Goal: Task Accomplishment & Management: Use online tool/utility

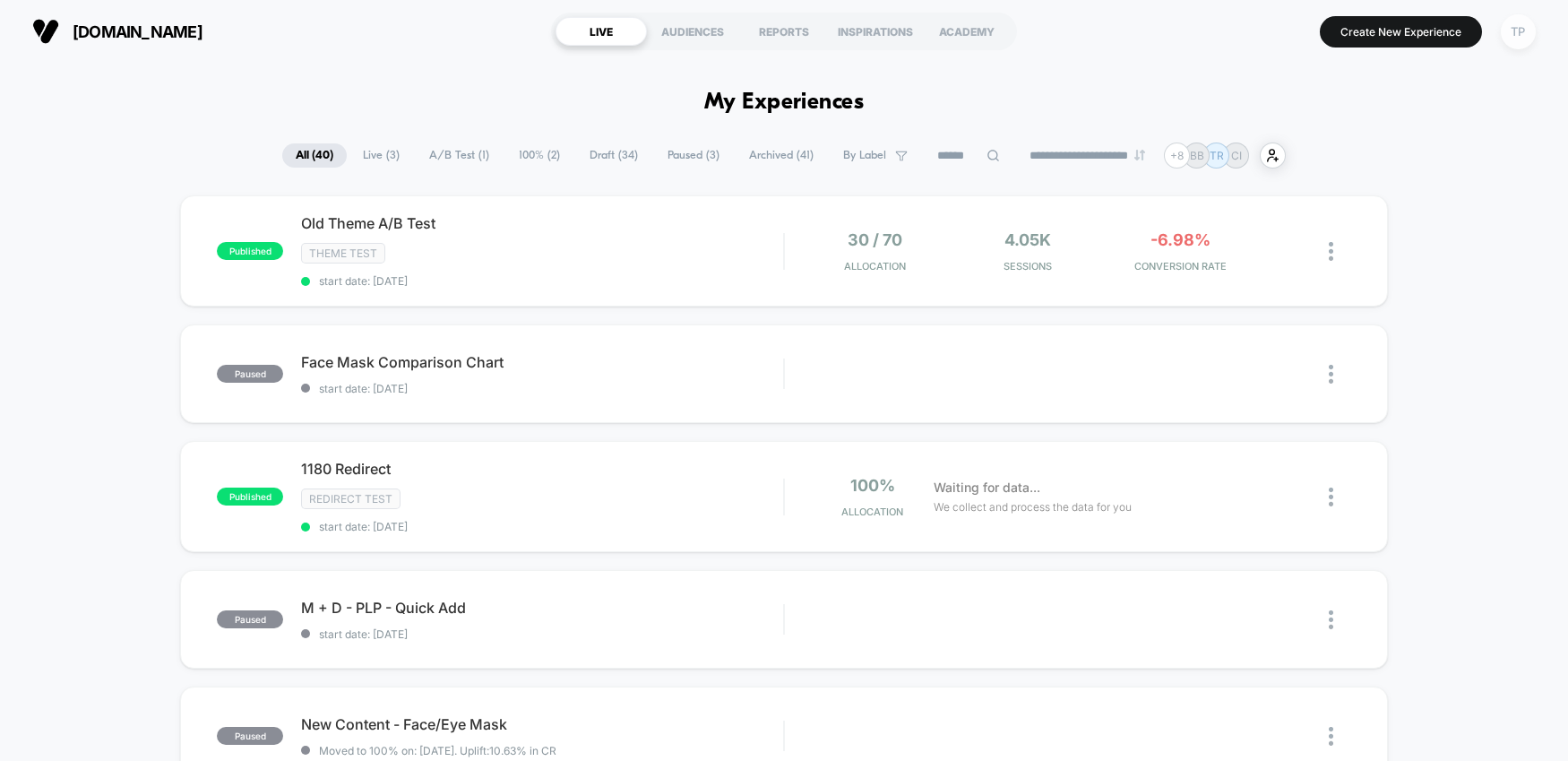
click at [1522, 37] on div "TP" at bounding box center [1518, 32] width 35 height 35
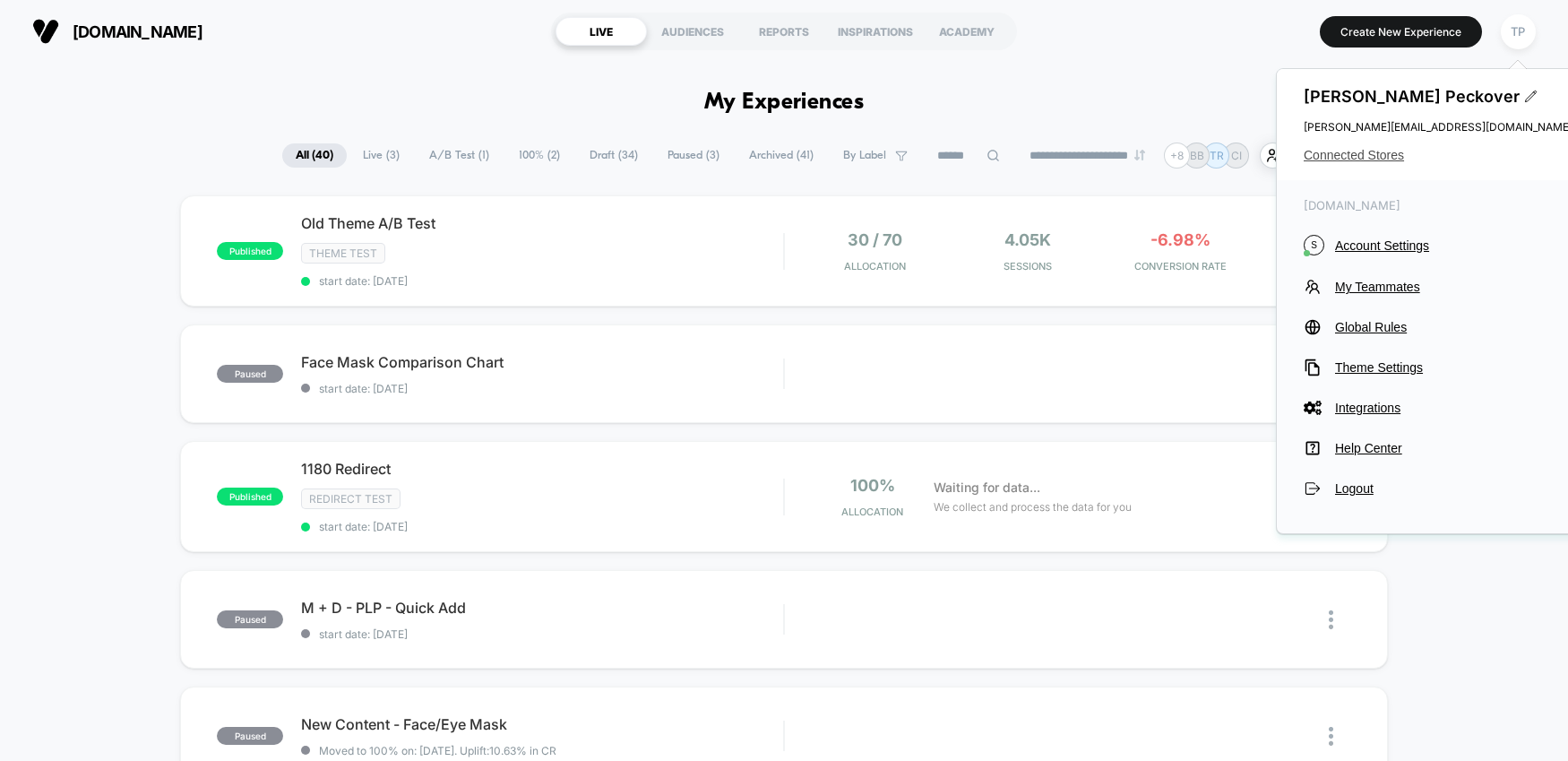
click at [1341, 155] on span "Connected Stores" at bounding box center [1438, 155] width 269 height 15
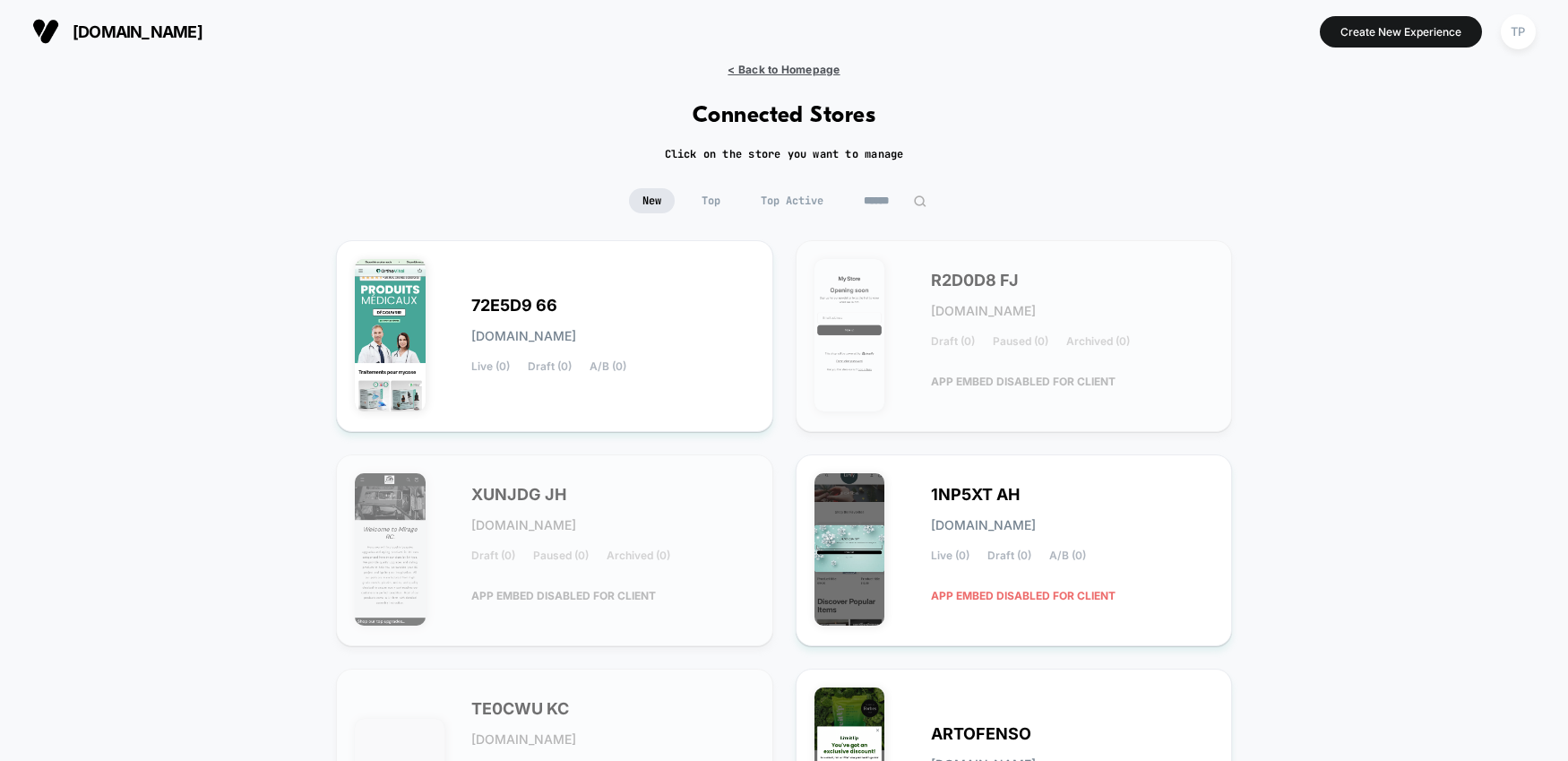
click at [743, 67] on span "< Back to Homepage" at bounding box center [783, 69] width 112 height 14
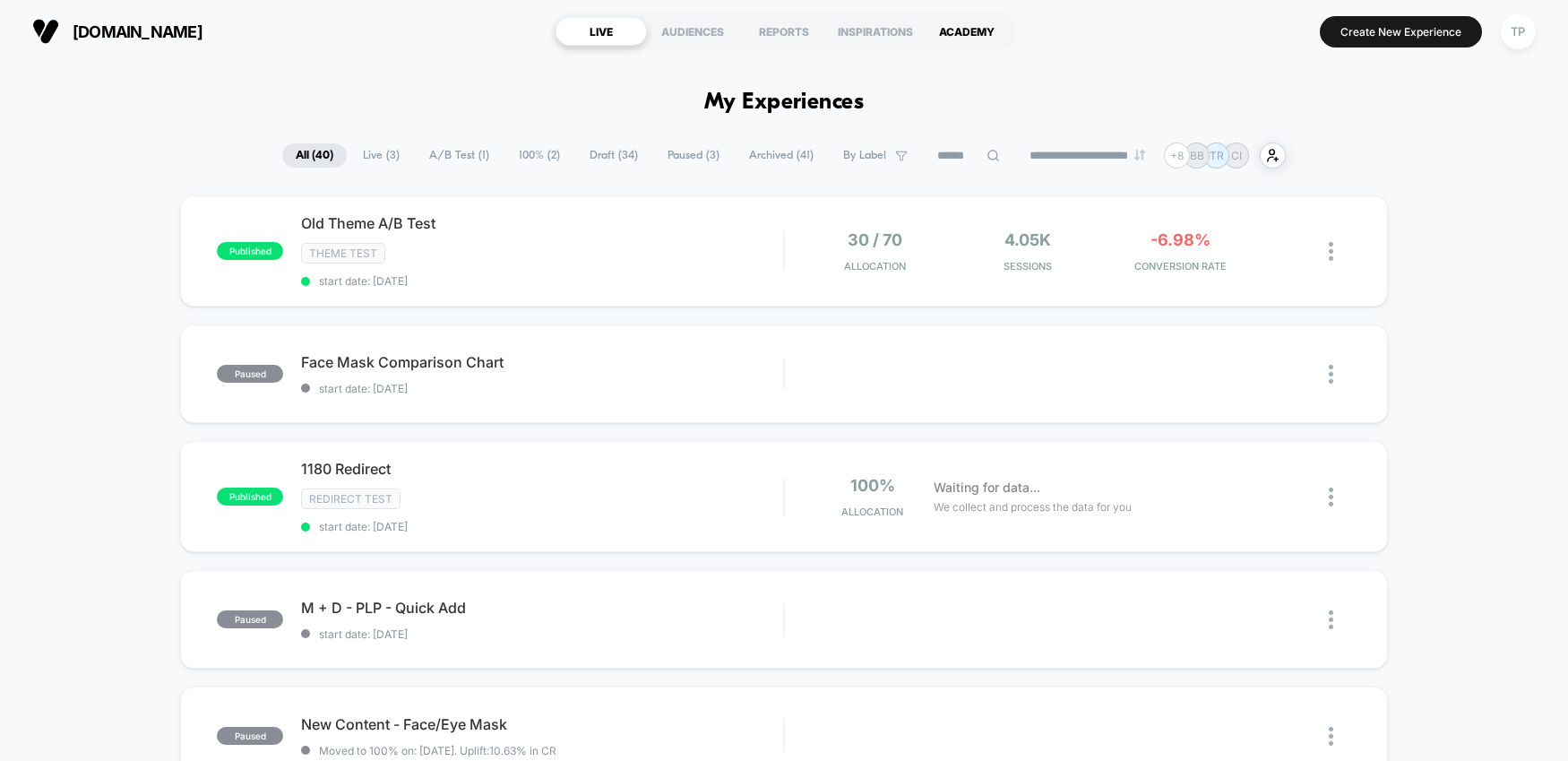
click at [964, 35] on div "ACADEMY" at bounding box center [966, 32] width 92 height 29
click at [874, 31] on div "INSPIRATIONS" at bounding box center [875, 32] width 92 height 29
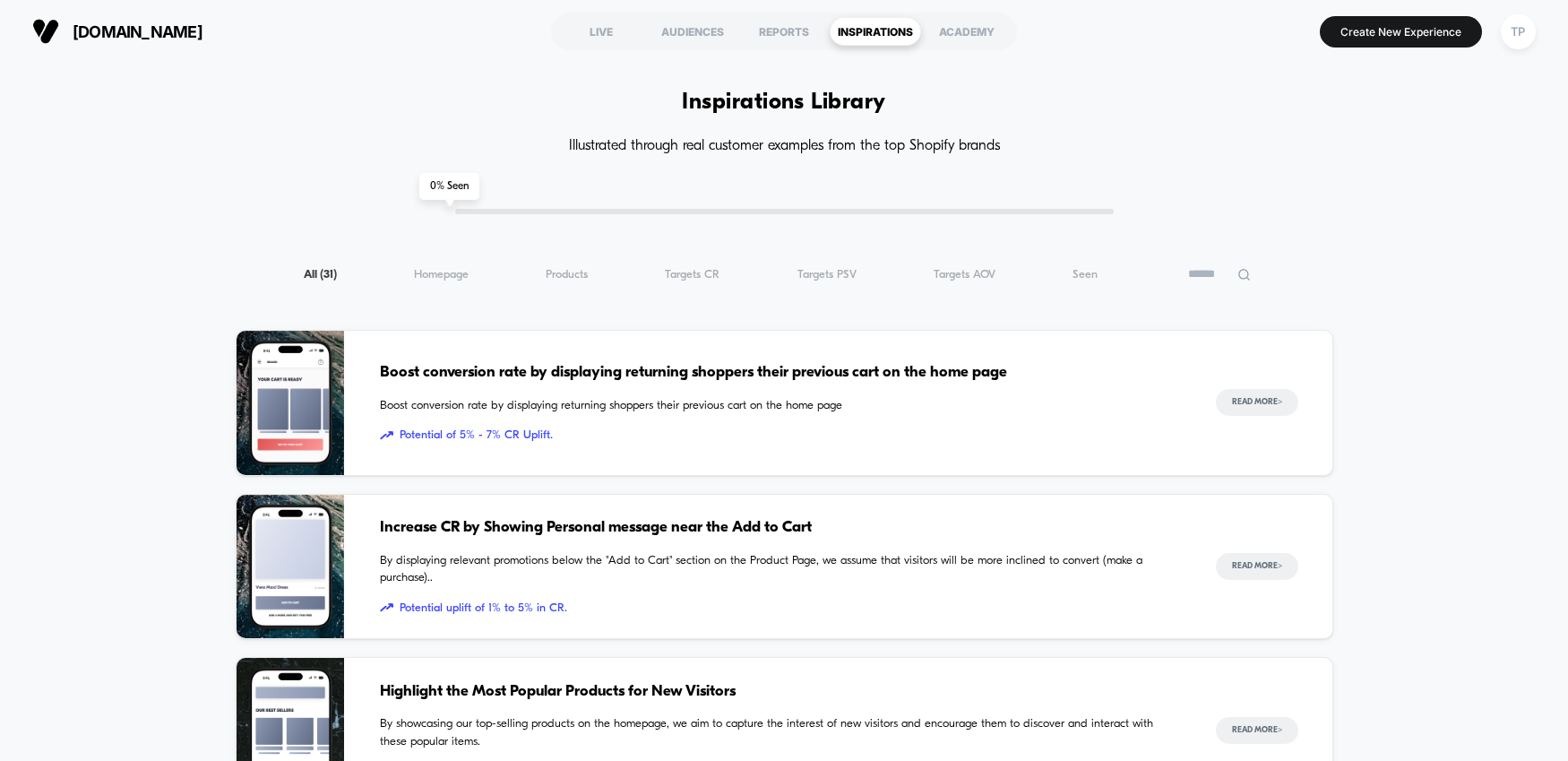
click at [144, 27] on span "[DOMAIN_NAME]" at bounding box center [137, 32] width 130 height 19
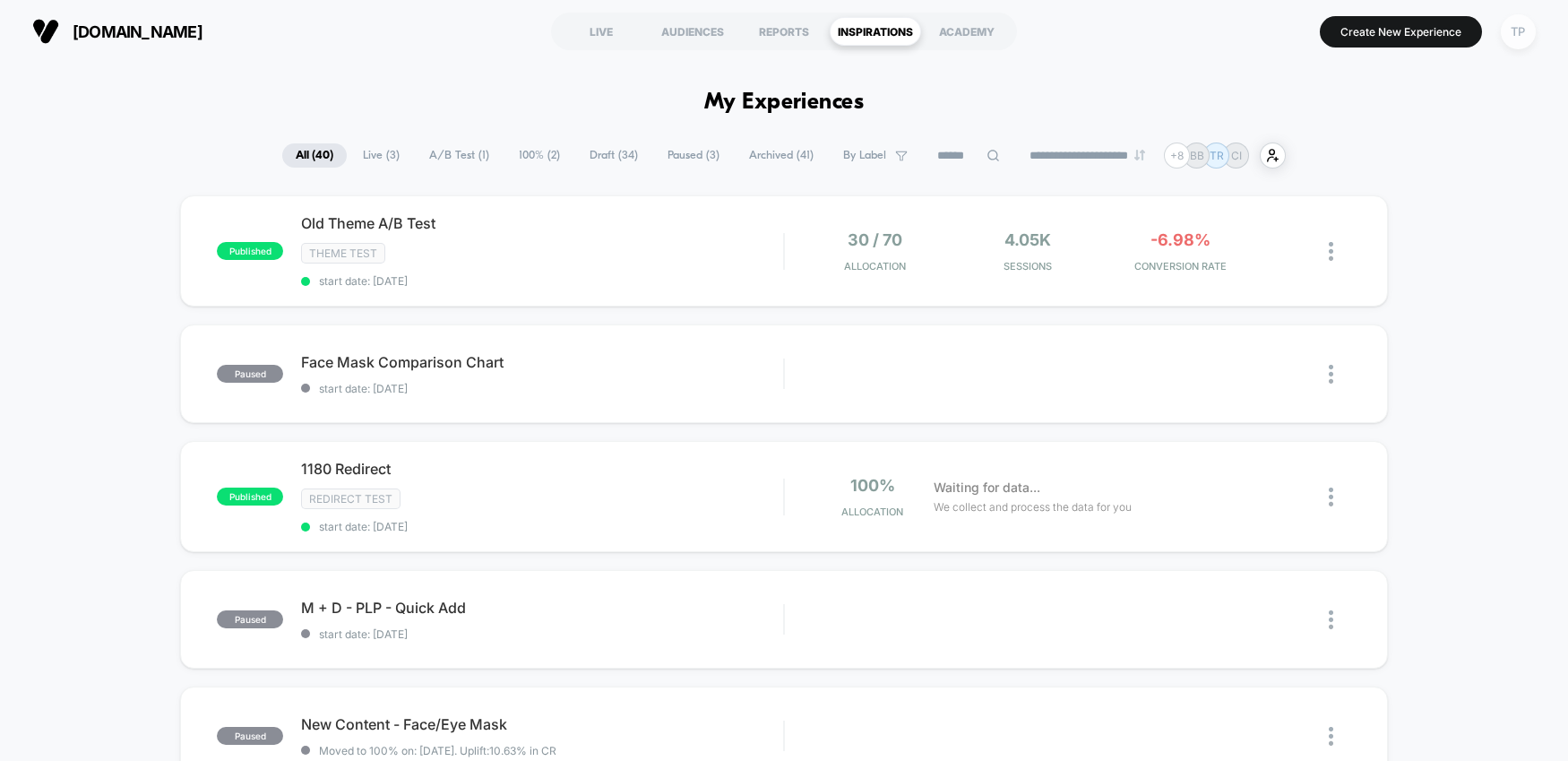
click at [1522, 35] on div "TP" at bounding box center [1518, 32] width 35 height 35
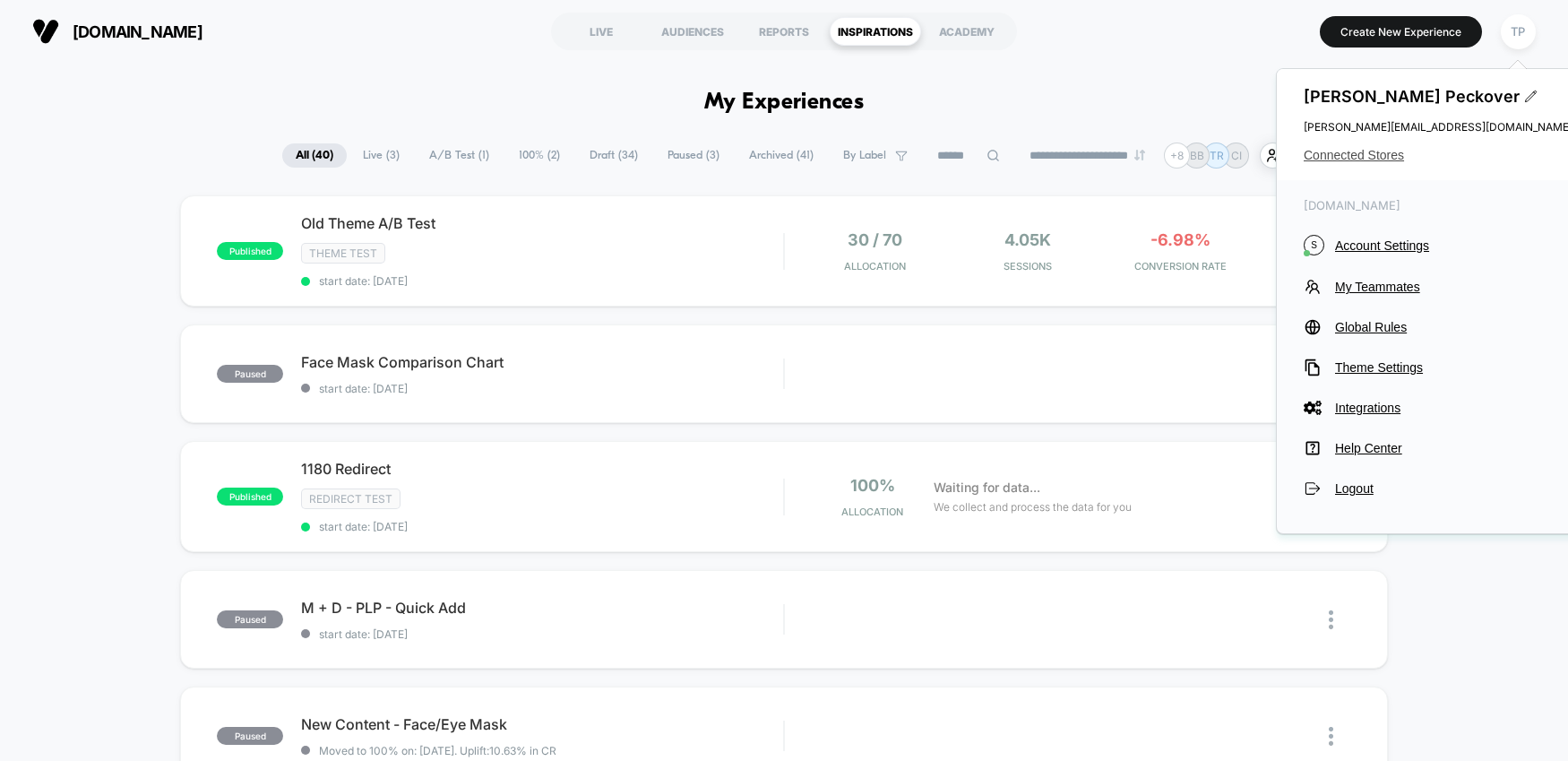
click at [1364, 155] on span "Connected Stores" at bounding box center [1438, 155] width 269 height 15
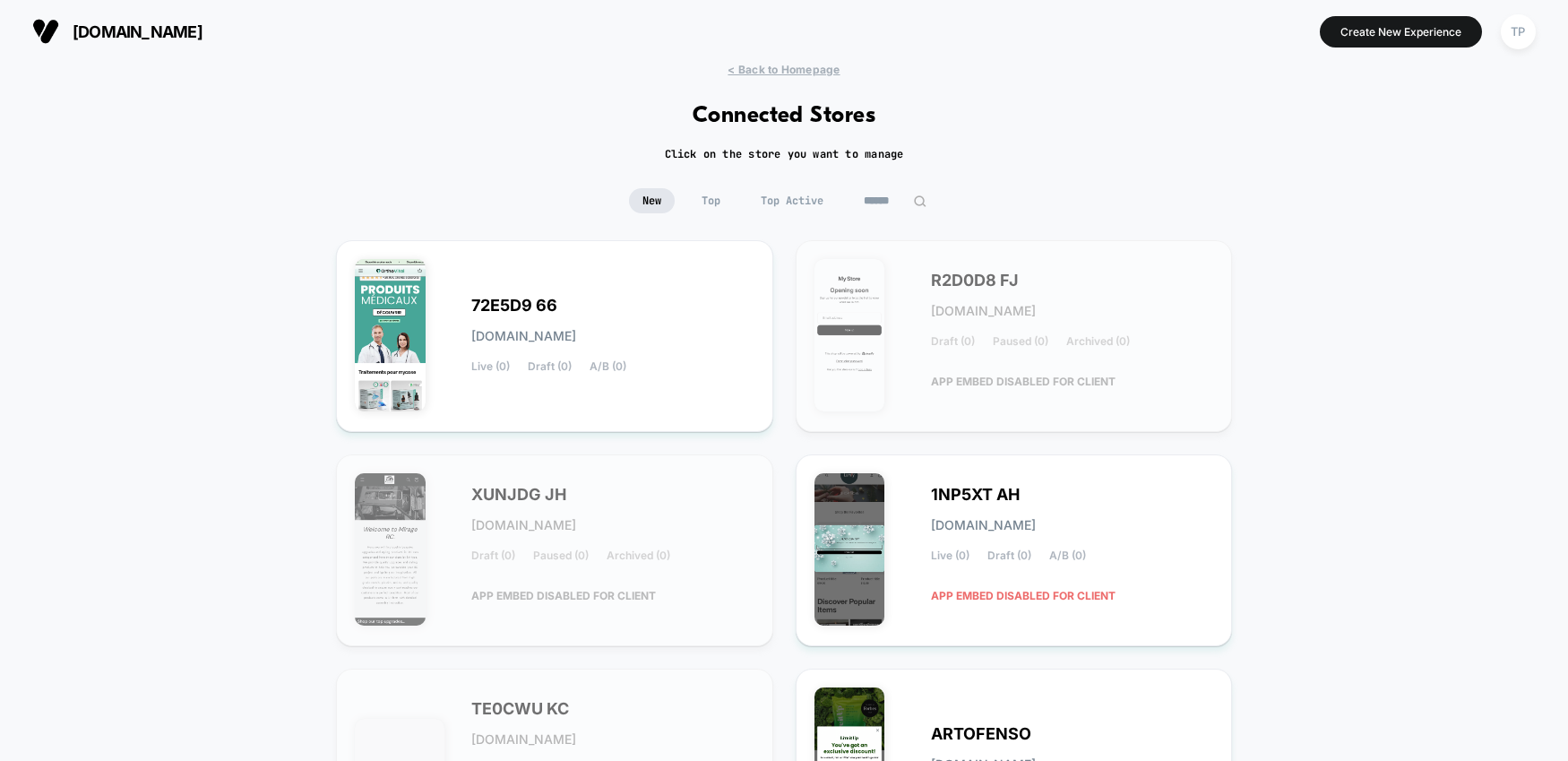
click at [708, 199] on span "Top" at bounding box center [711, 201] width 45 height 25
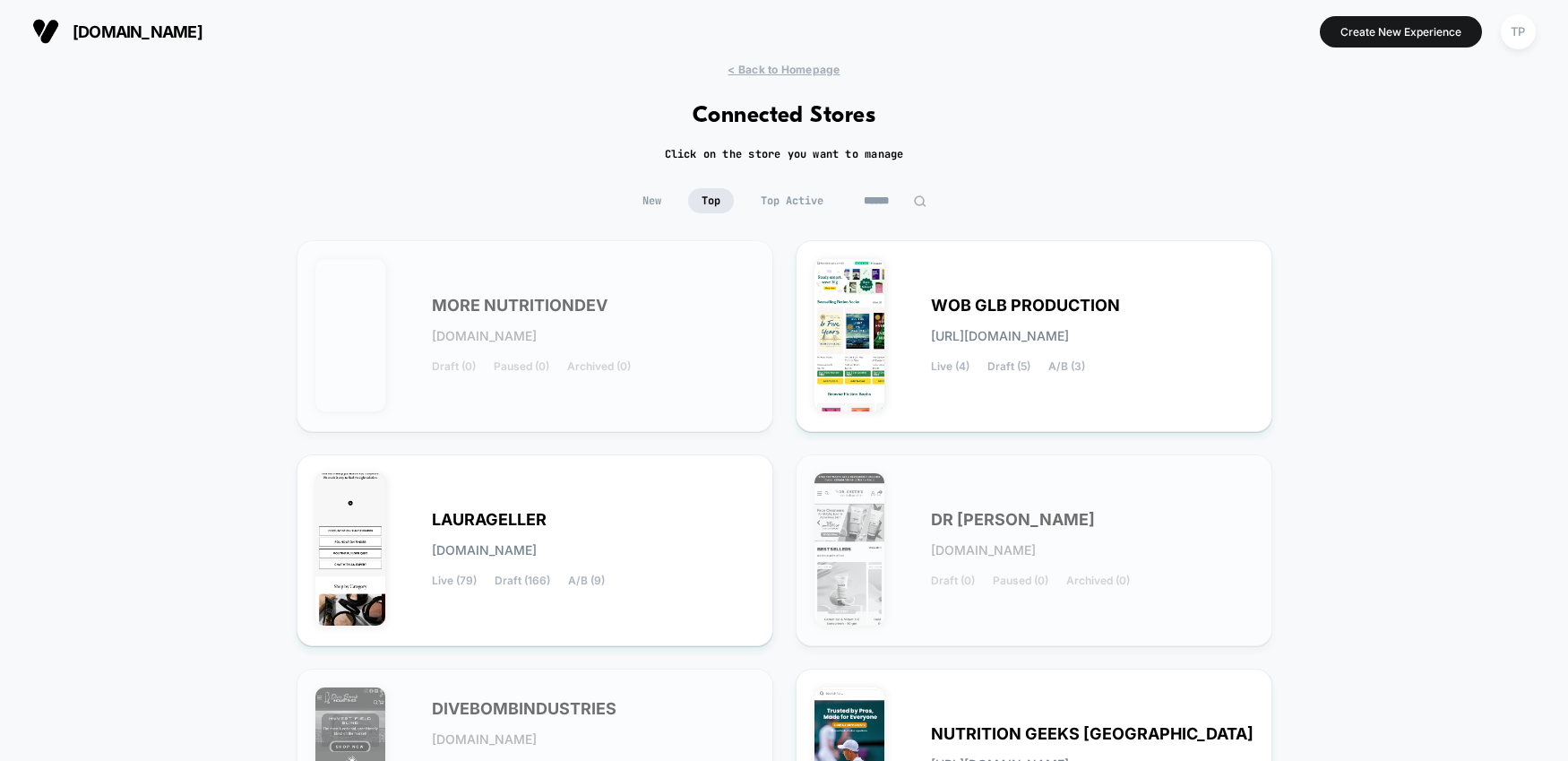
click at [794, 201] on span "Top Active" at bounding box center [792, 201] width 90 height 25
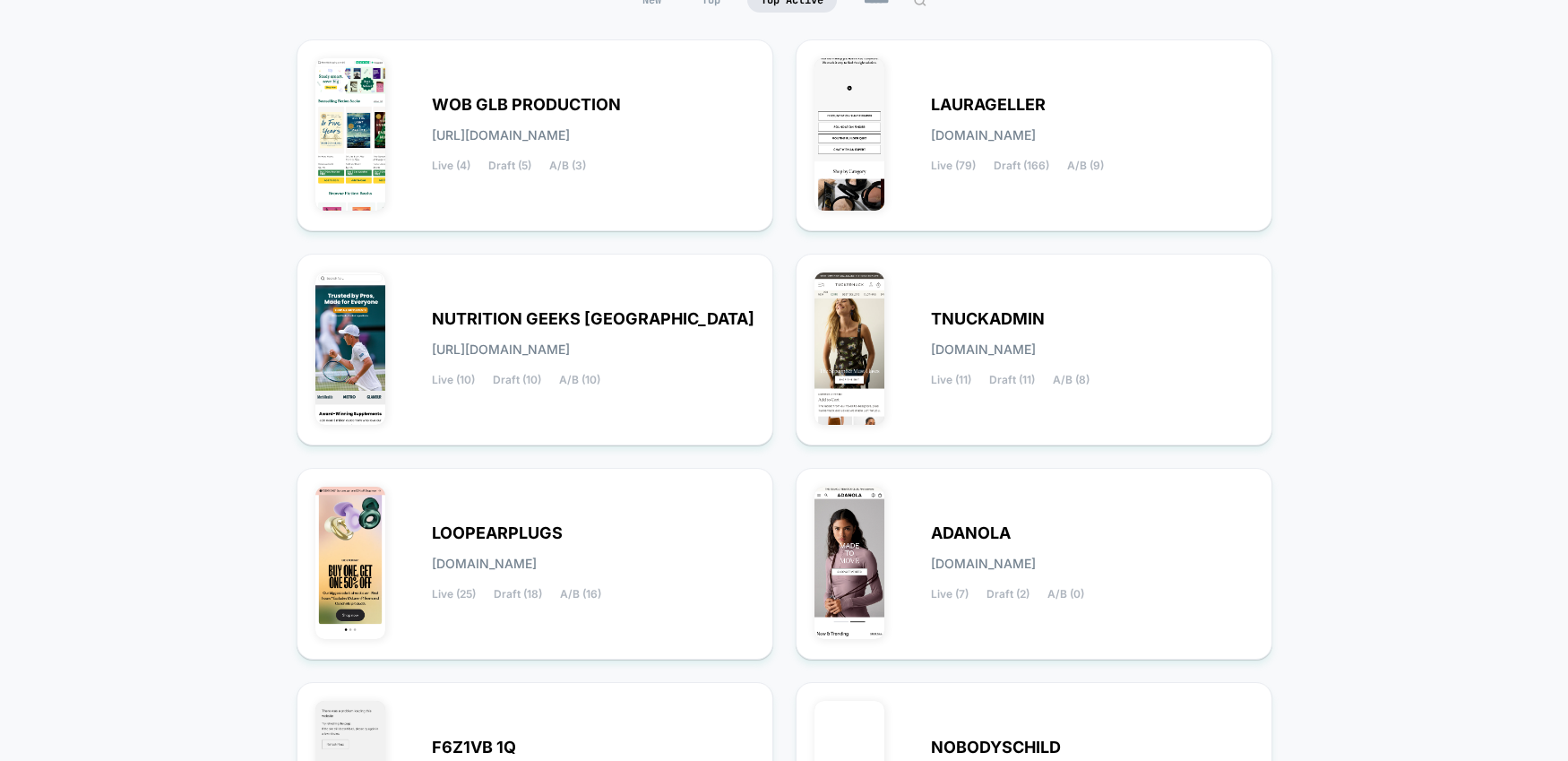
scroll to position [324, 0]
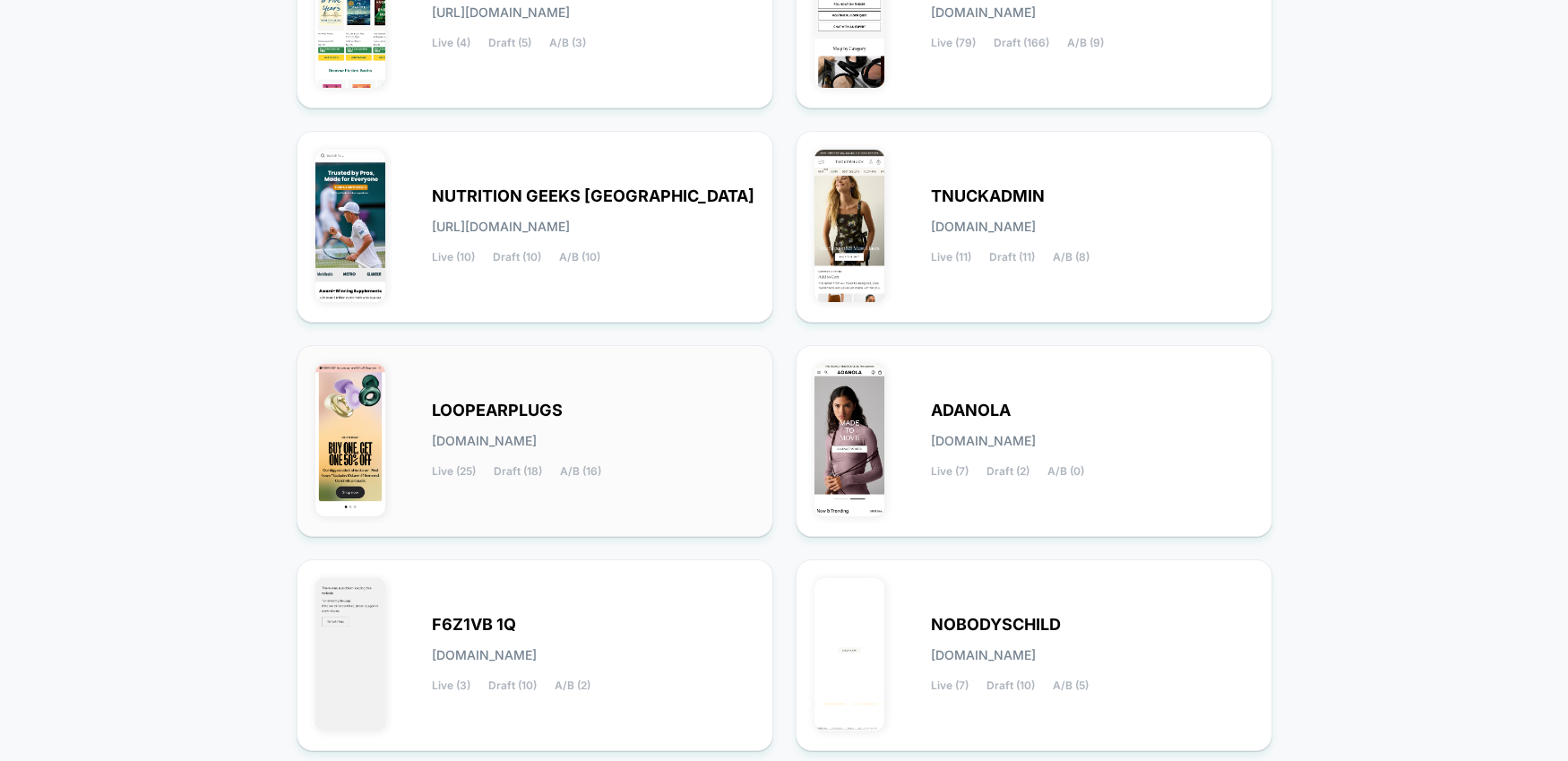
click at [625, 402] on div "LOOPEARPLUGS [DOMAIN_NAME] Live (25) Draft (18) A/B (16)" at bounding box center [534, 441] width 439 height 155
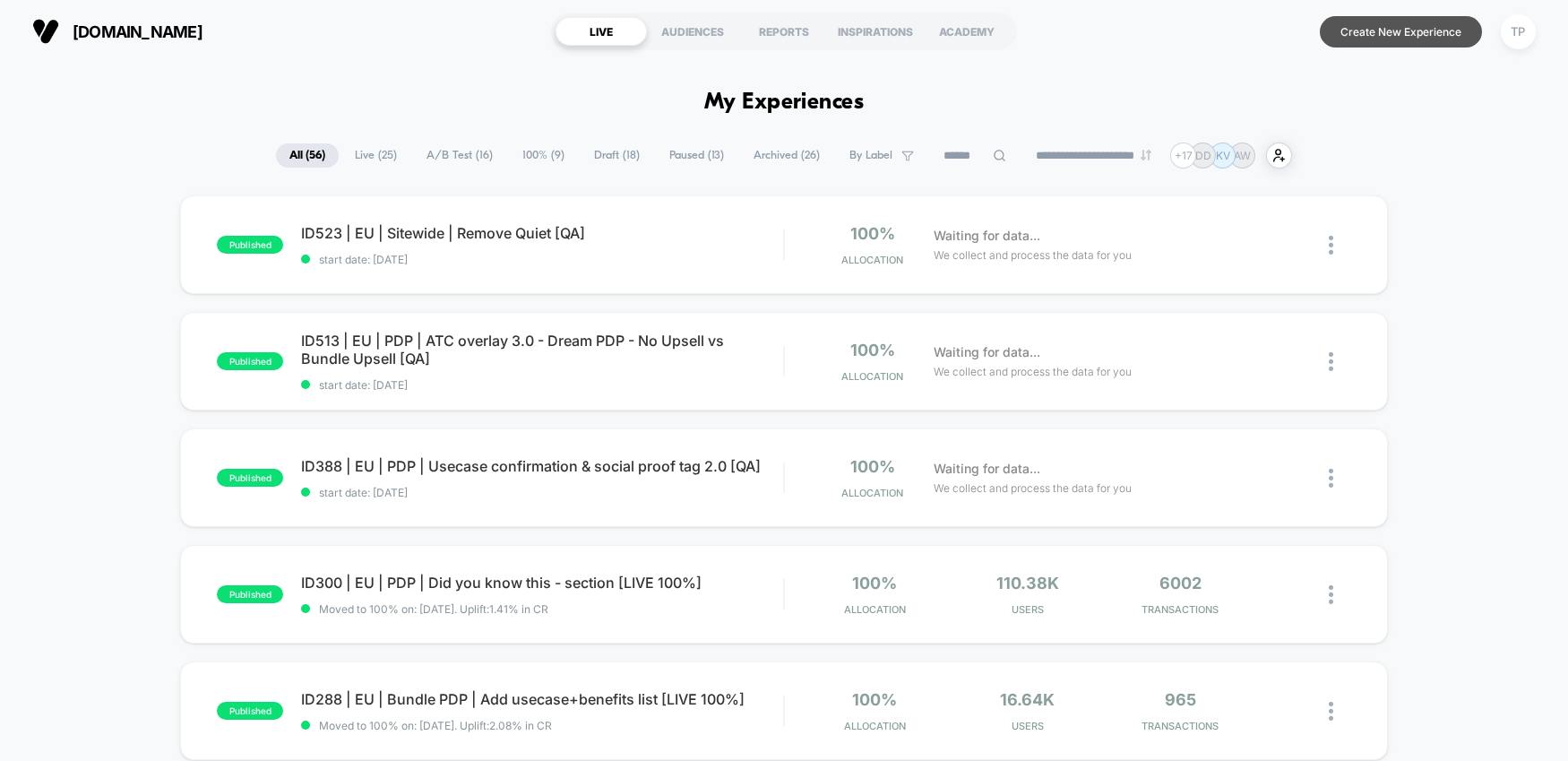
click at [1351, 32] on button "Create New Experience" at bounding box center [1401, 32] width 162 height 32
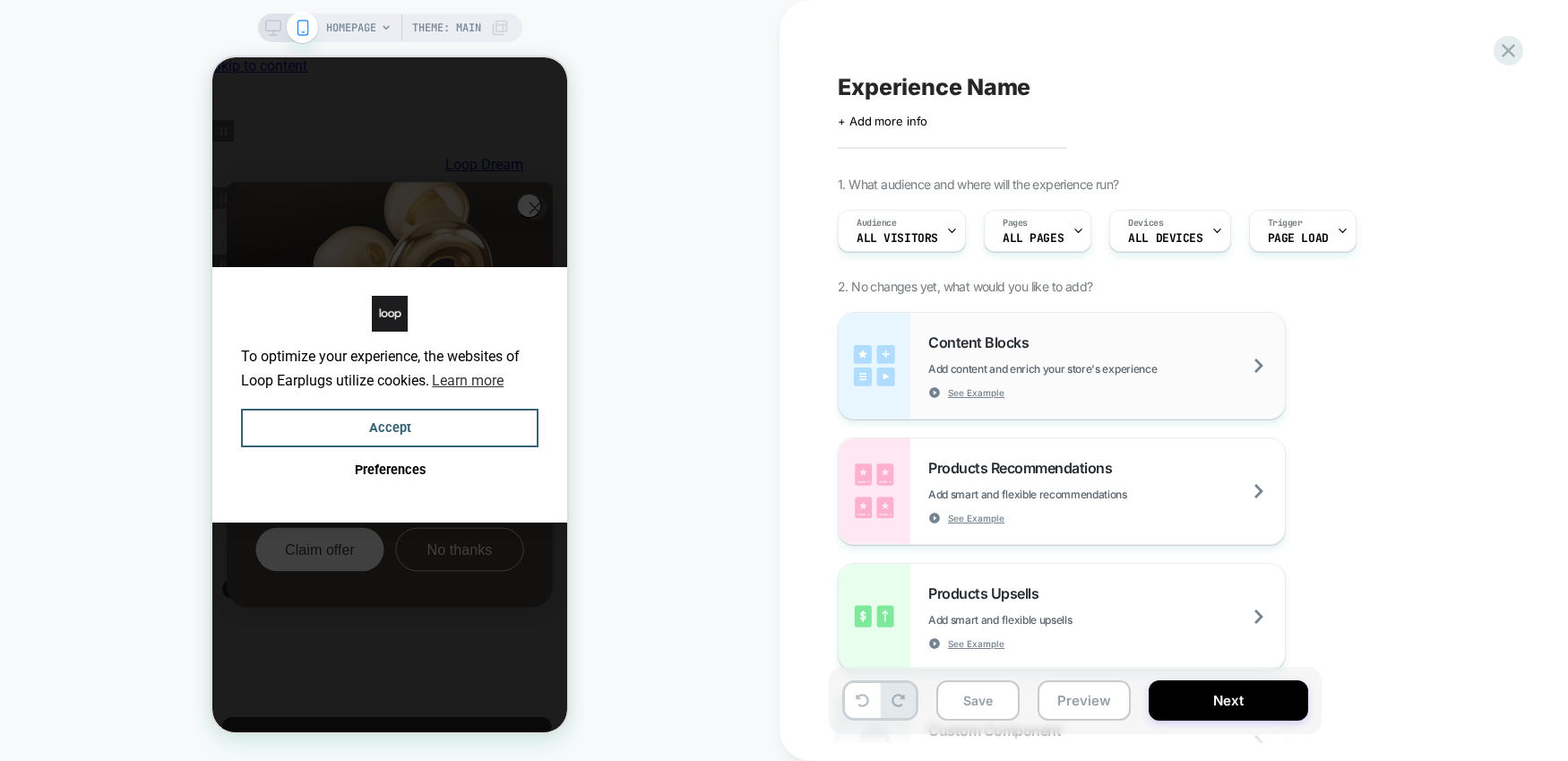
click at [1213, 348] on div "Content Blocks Add content and enrich your store's experience See Example" at bounding box center [1106, 366] width 356 height 65
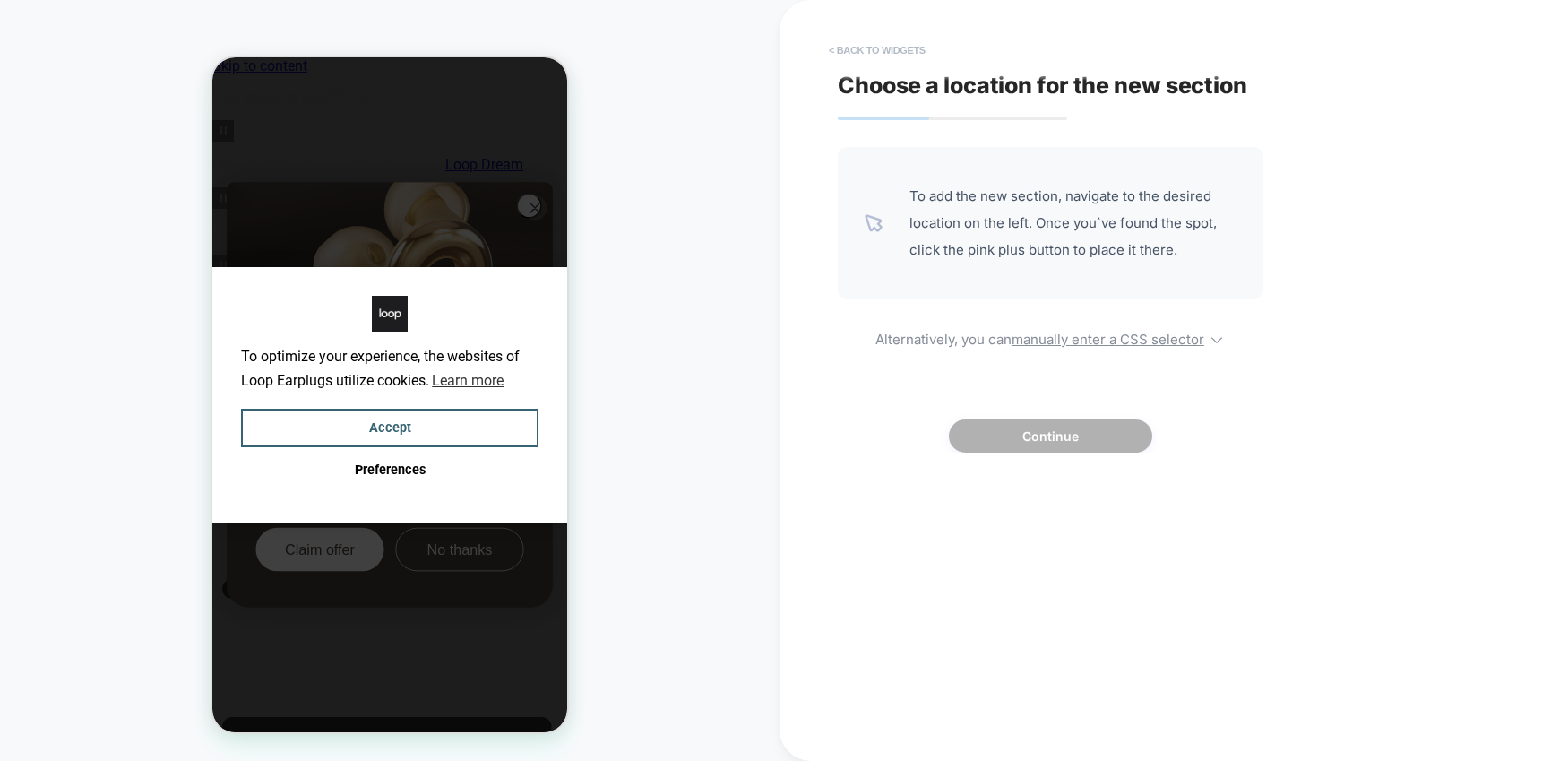
click at [861, 45] on button "< Back to widgets" at bounding box center [877, 50] width 115 height 29
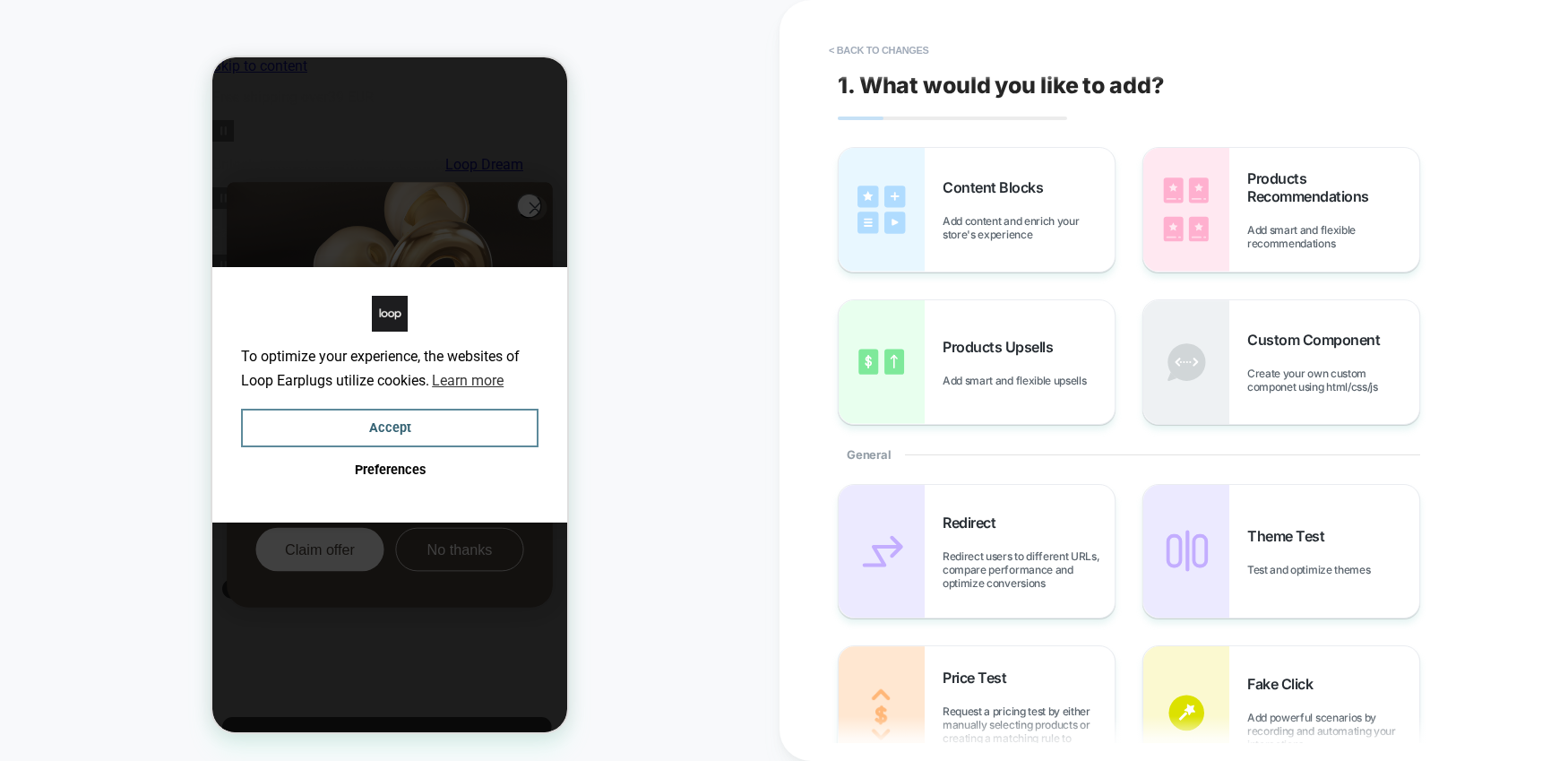
click at [385, 426] on button "Accept" at bounding box center [389, 428] width 297 height 38
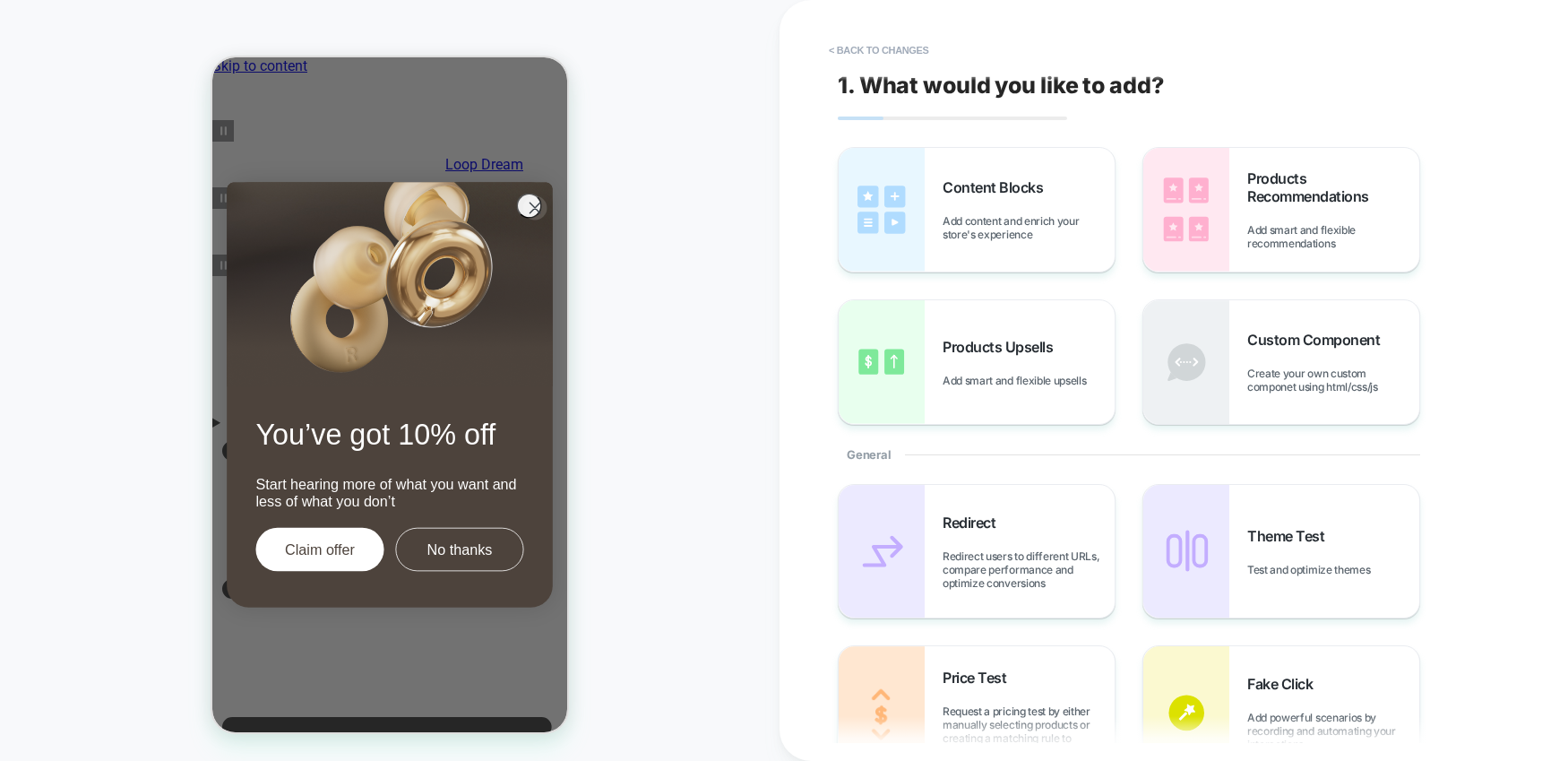
click at [643, 145] on div "HOMEPAGE Theme: MAIN" at bounding box center [390, 381] width 780 height 726
click at [859, 45] on button "< Back to changes" at bounding box center [879, 50] width 118 height 29
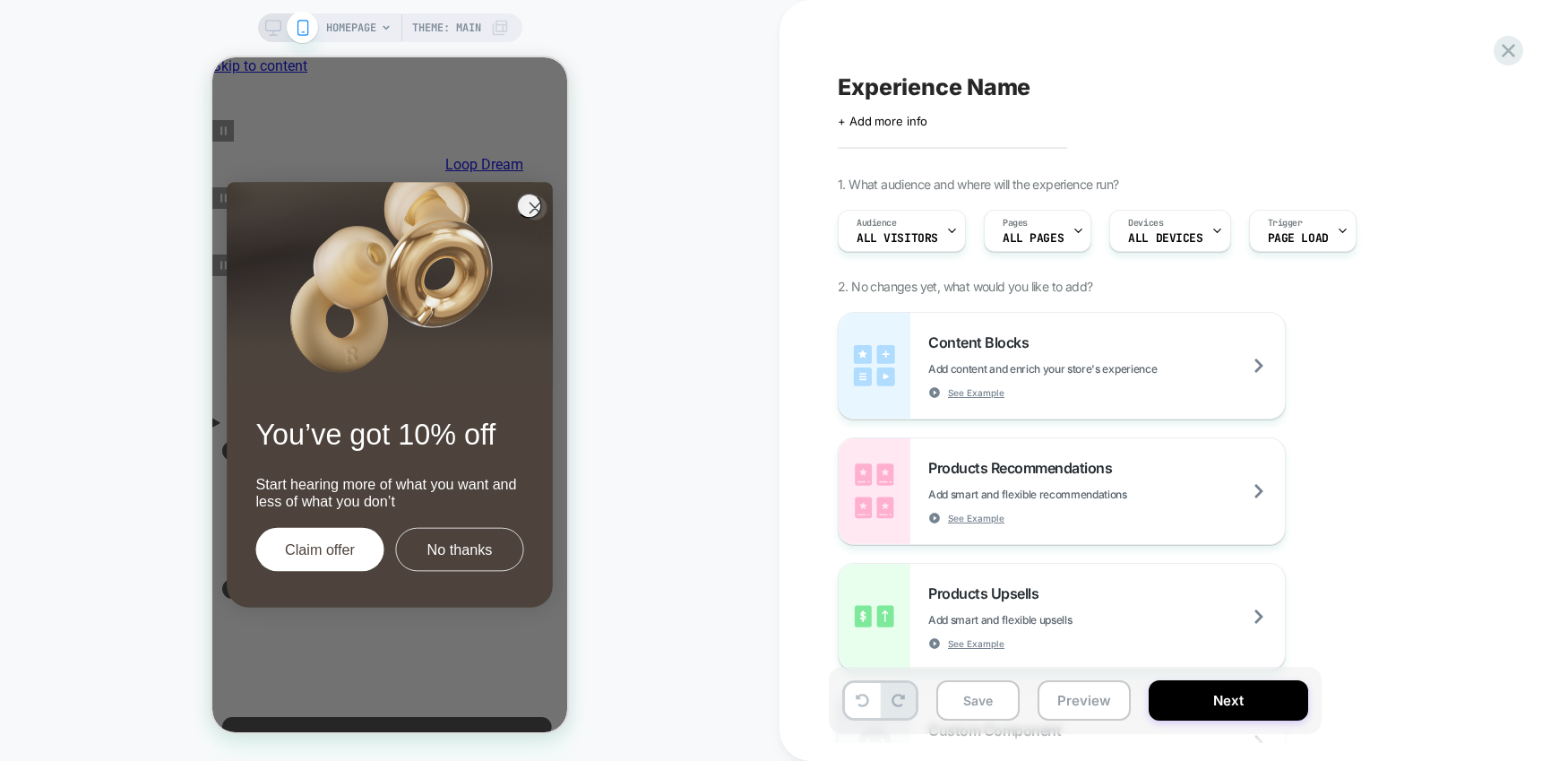
click at [372, 25] on span "HOMEPAGE" at bounding box center [351, 28] width 50 height 29
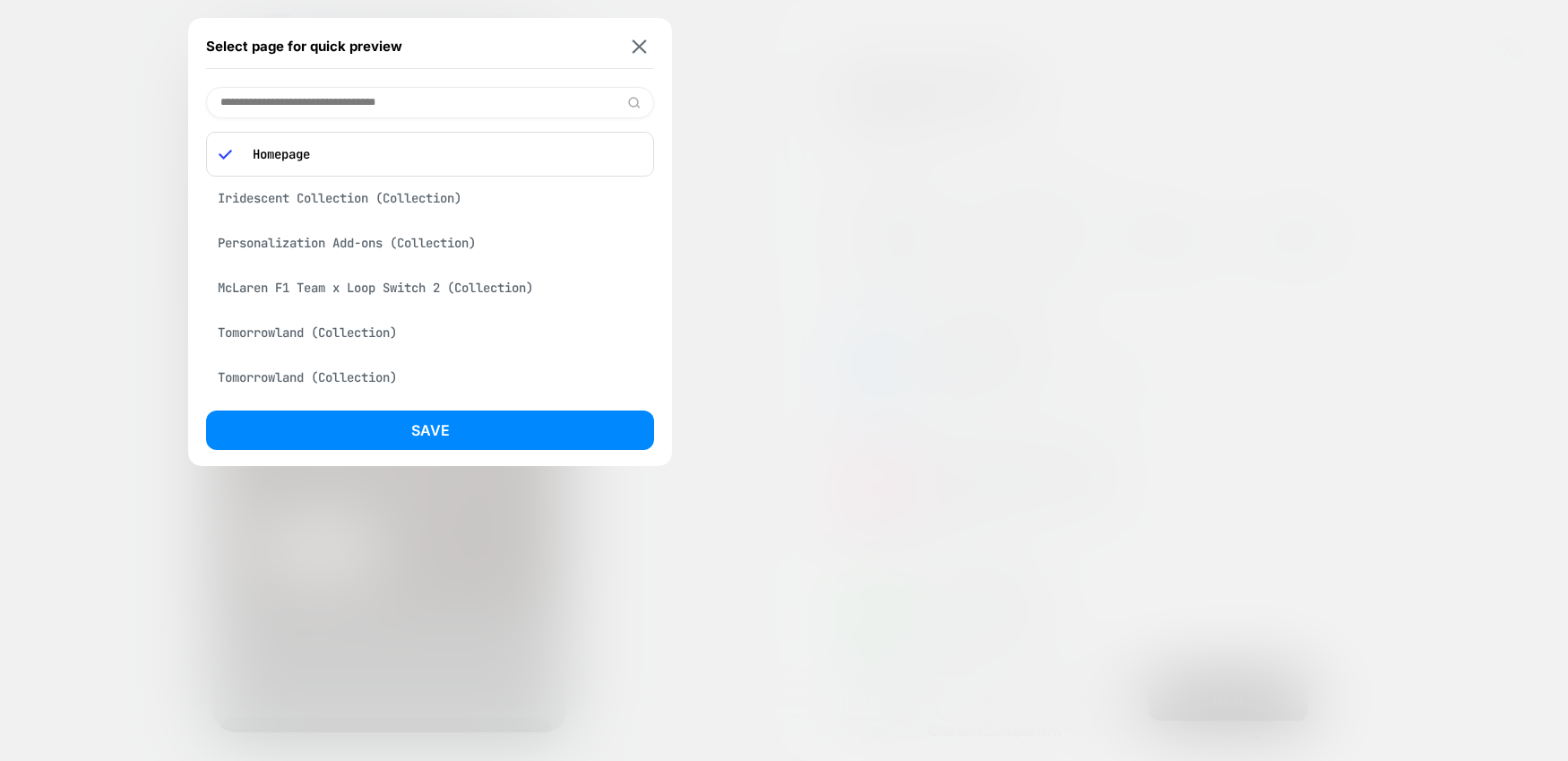
click at [326, 166] on div "Homepage" at bounding box center [430, 154] width 448 height 45
click at [276, 285] on div "McLaren F1 Team x Loop Switch 2 (Collection)" at bounding box center [430, 287] width 448 height 34
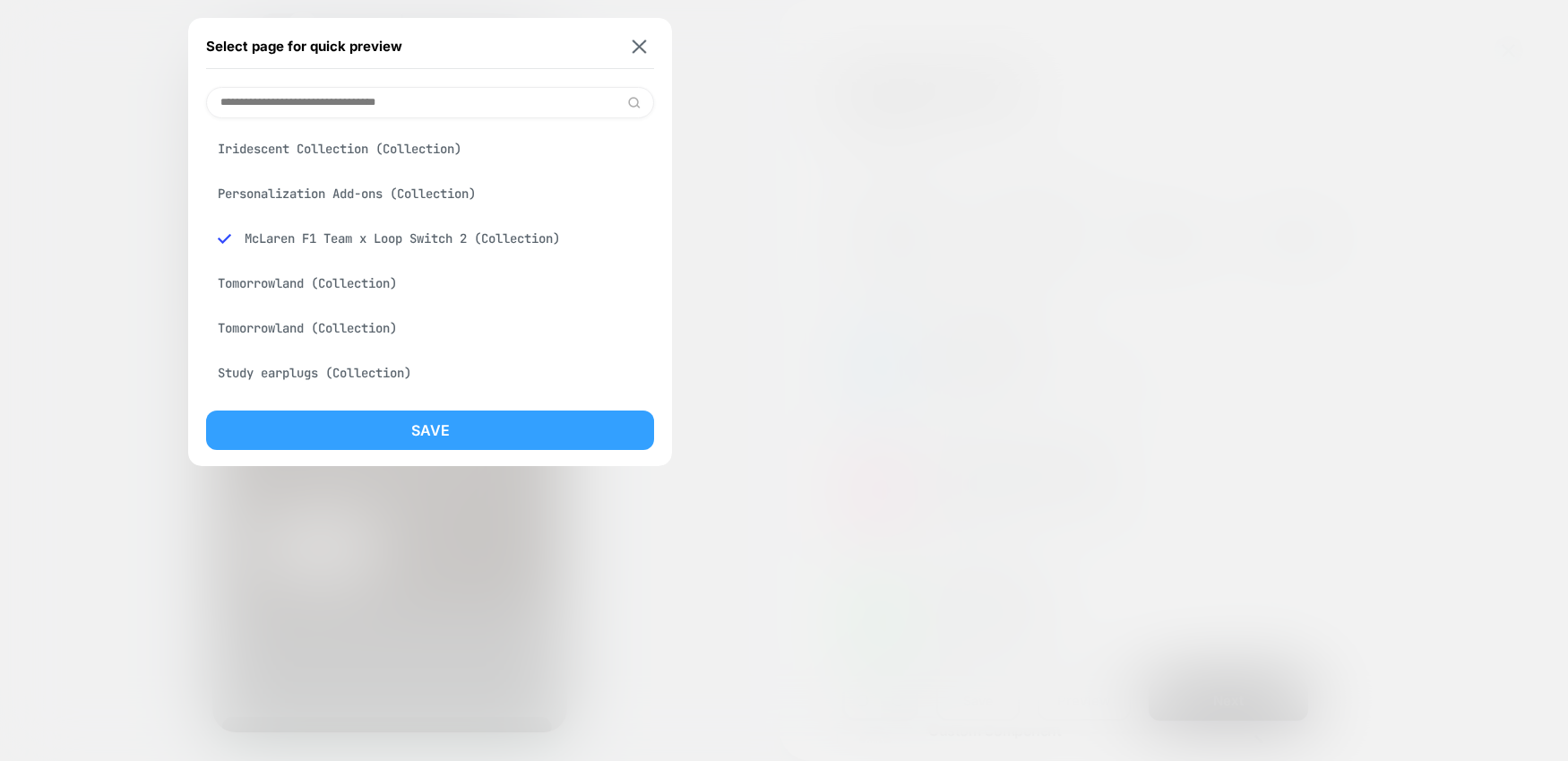
click at [364, 437] on button "Save" at bounding box center [430, 430] width 448 height 39
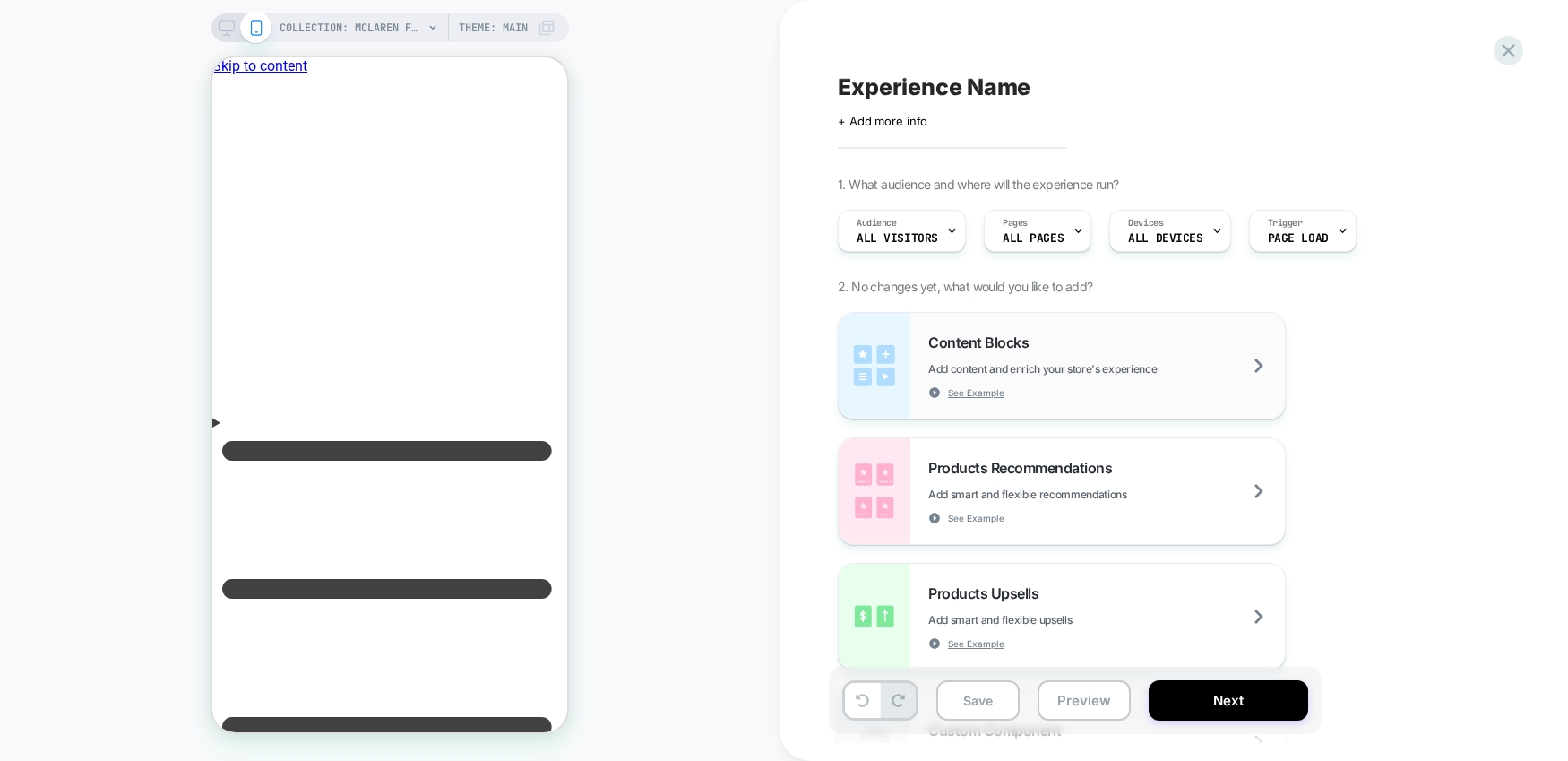
click at [1046, 358] on div "Content Blocks Add content and enrich your store's experience See Example" at bounding box center [1106, 366] width 356 height 65
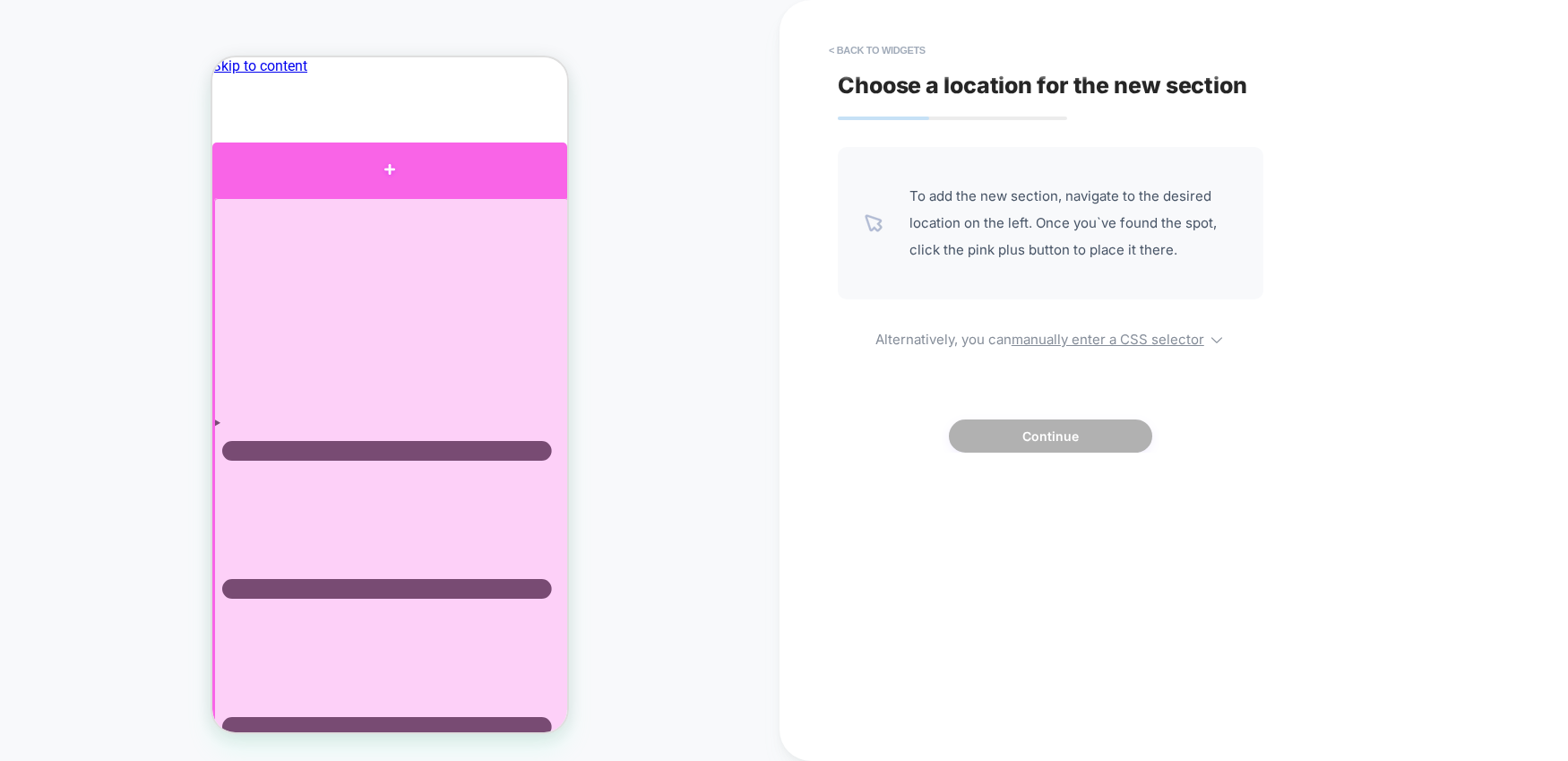
click at [390, 173] on div at bounding box center [390, 169] width 355 height 54
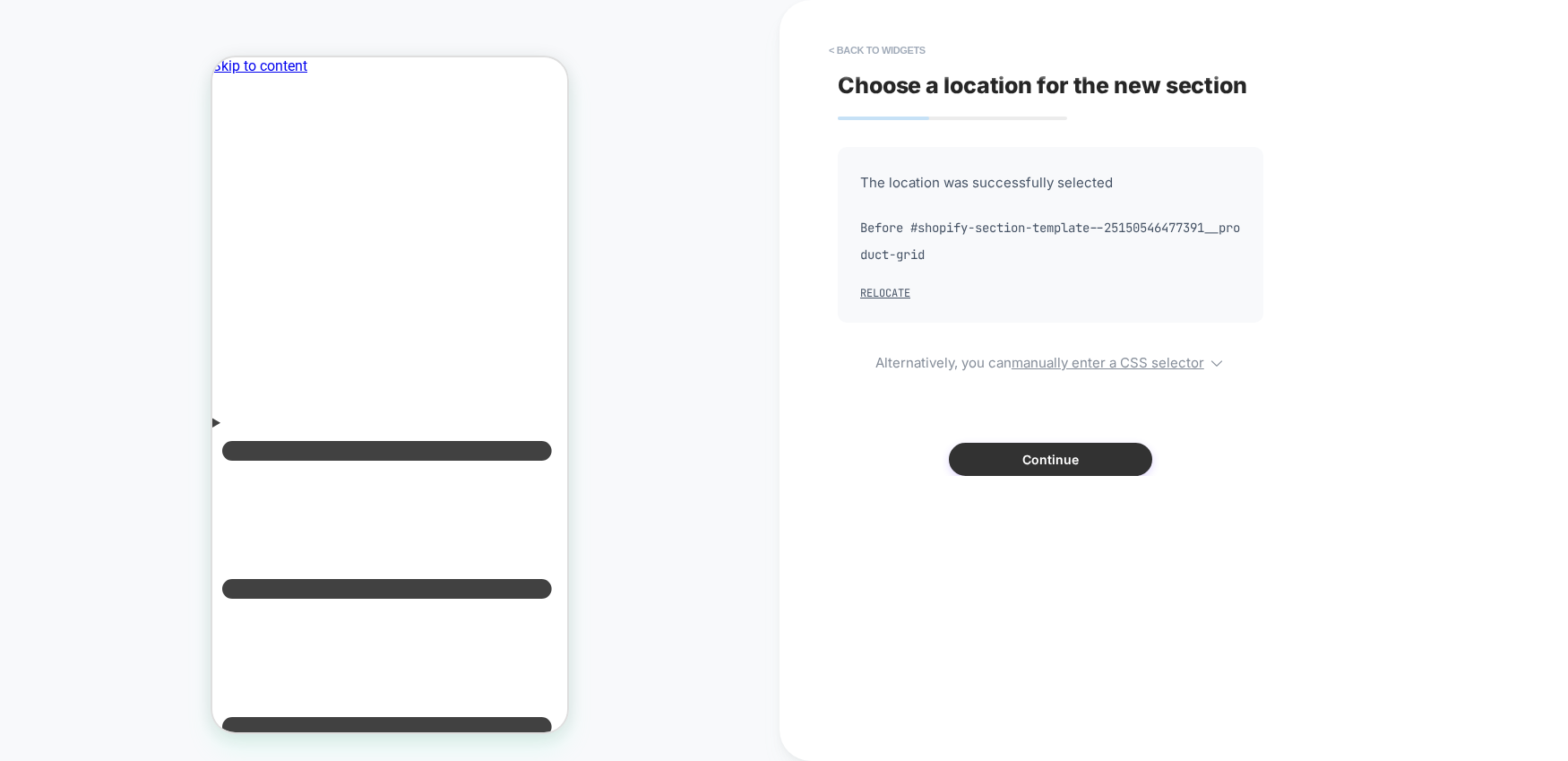
click at [1016, 450] on button "Continue" at bounding box center [1051, 459] width 204 height 33
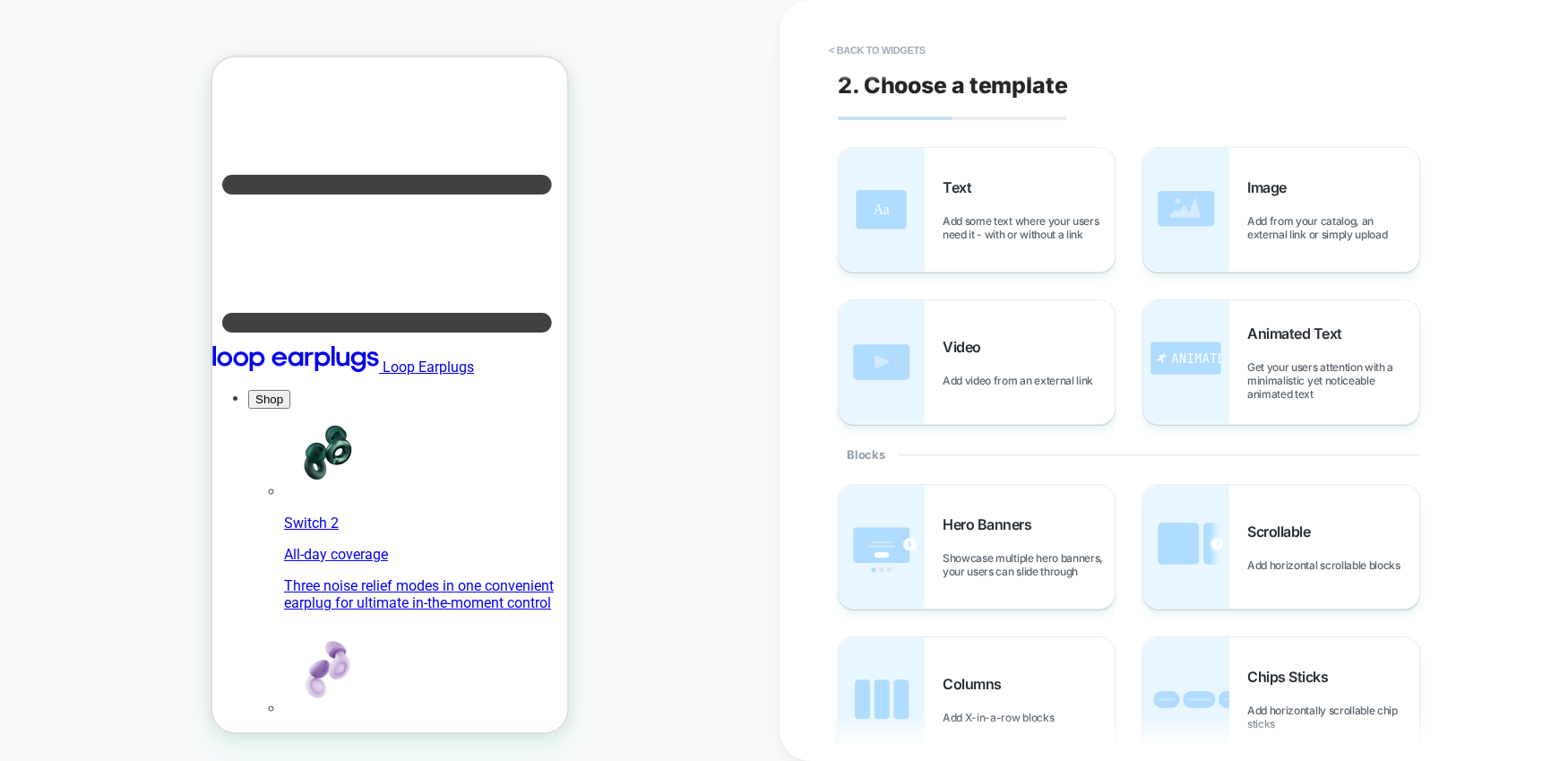
scroll to position [212, 0]
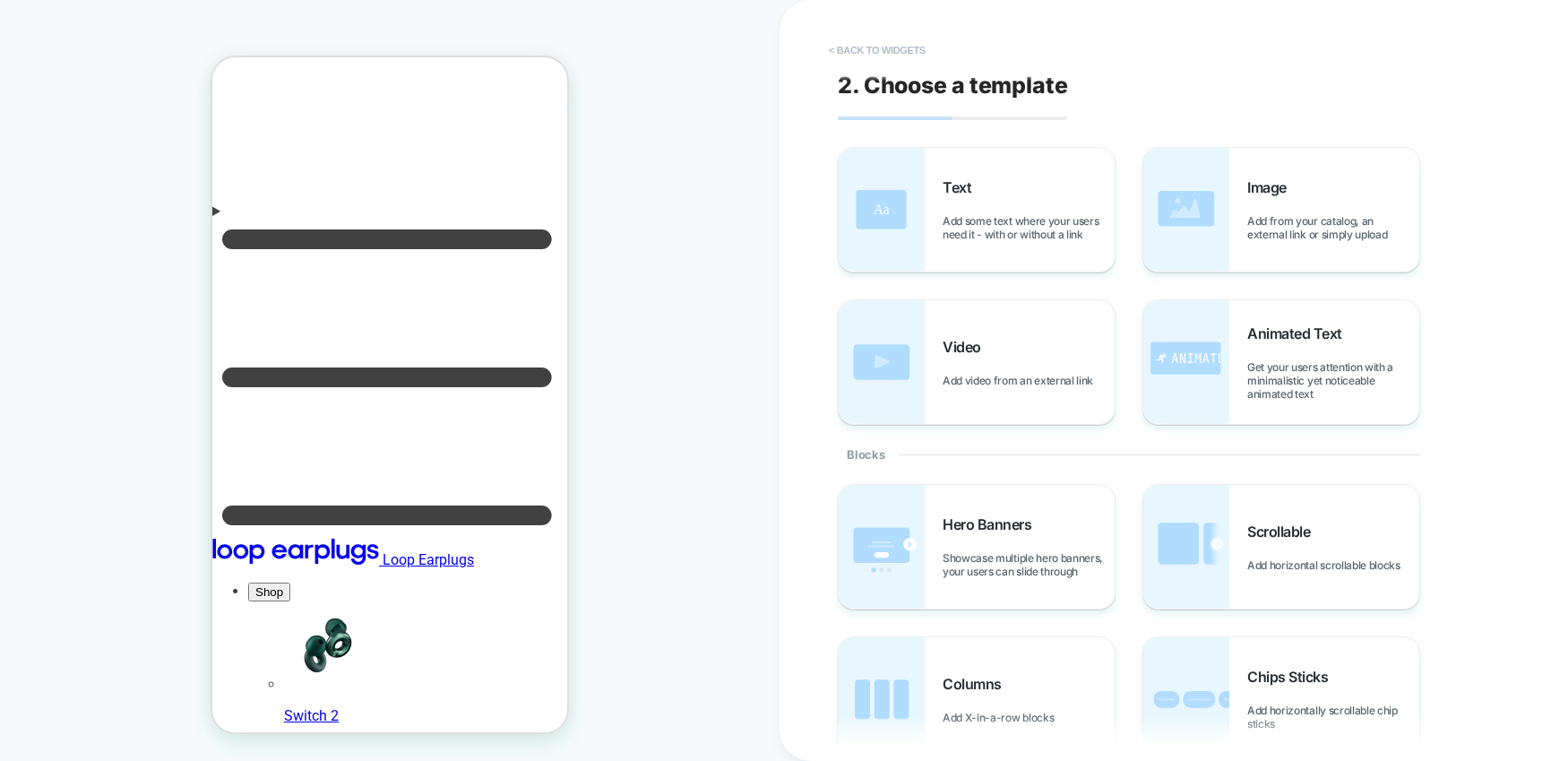
click at [860, 50] on button "< Back to widgets" at bounding box center [877, 50] width 115 height 29
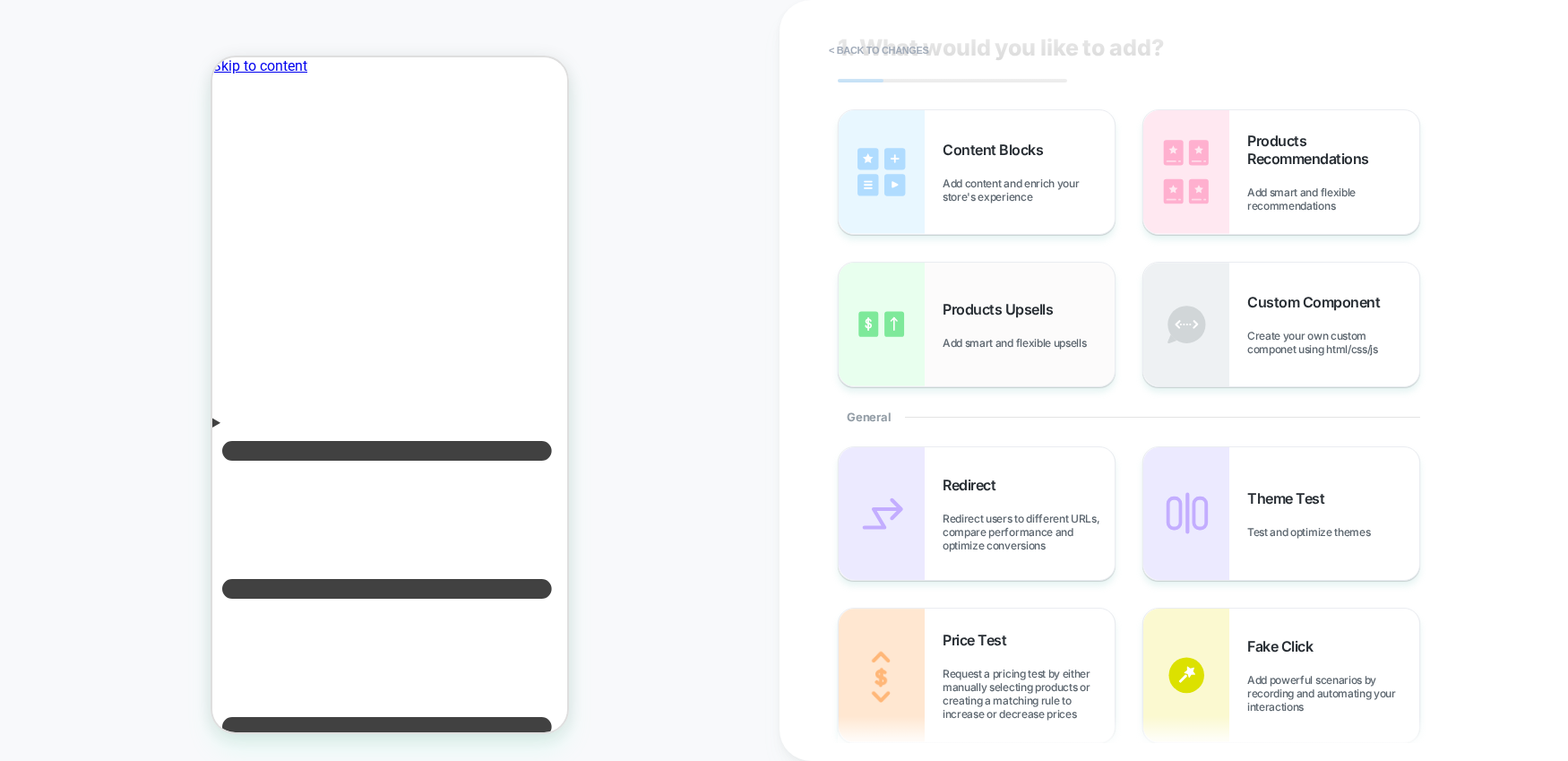
scroll to position [0, 0]
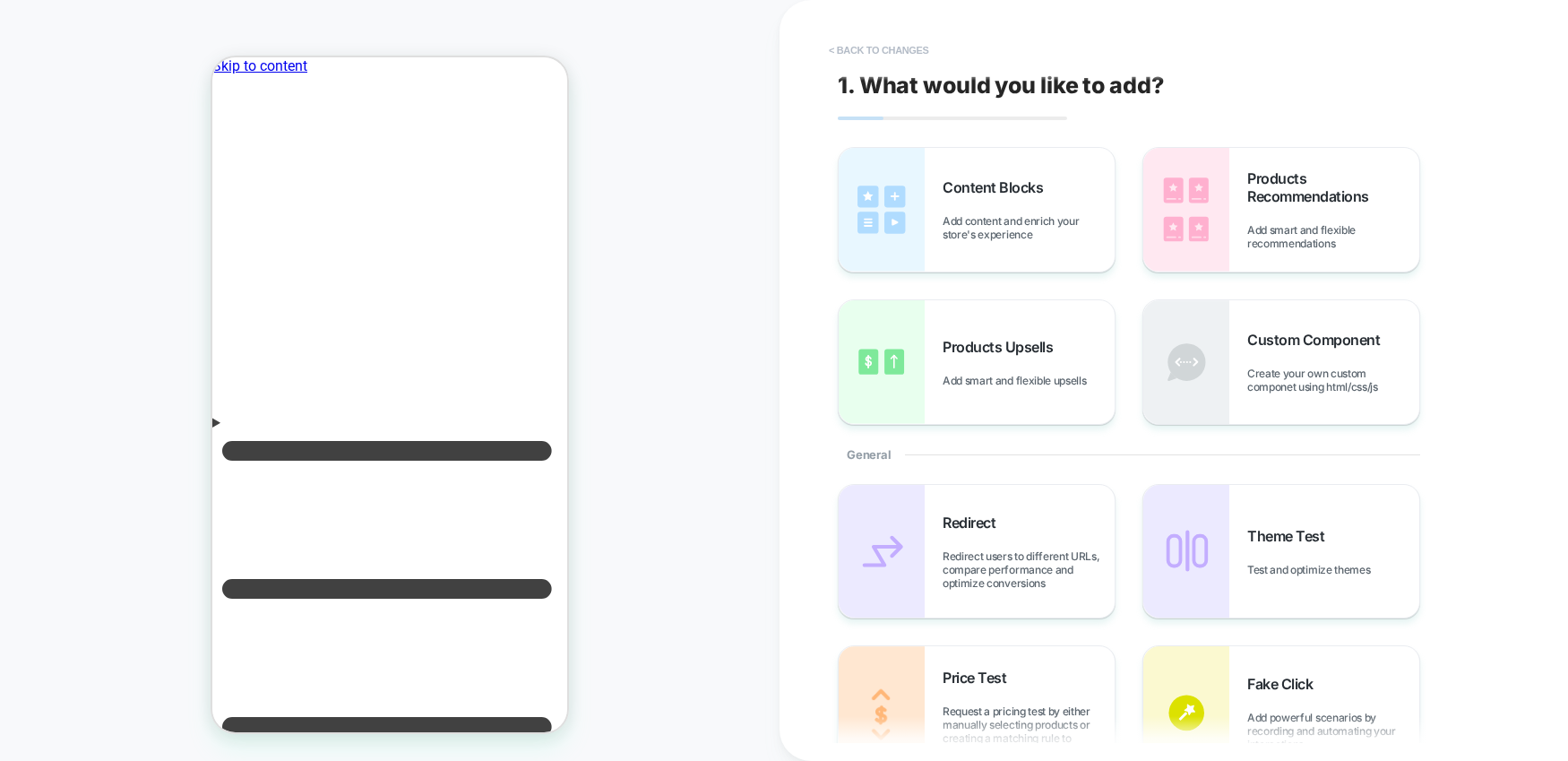
click at [859, 49] on button "< Back to changes" at bounding box center [879, 50] width 118 height 29
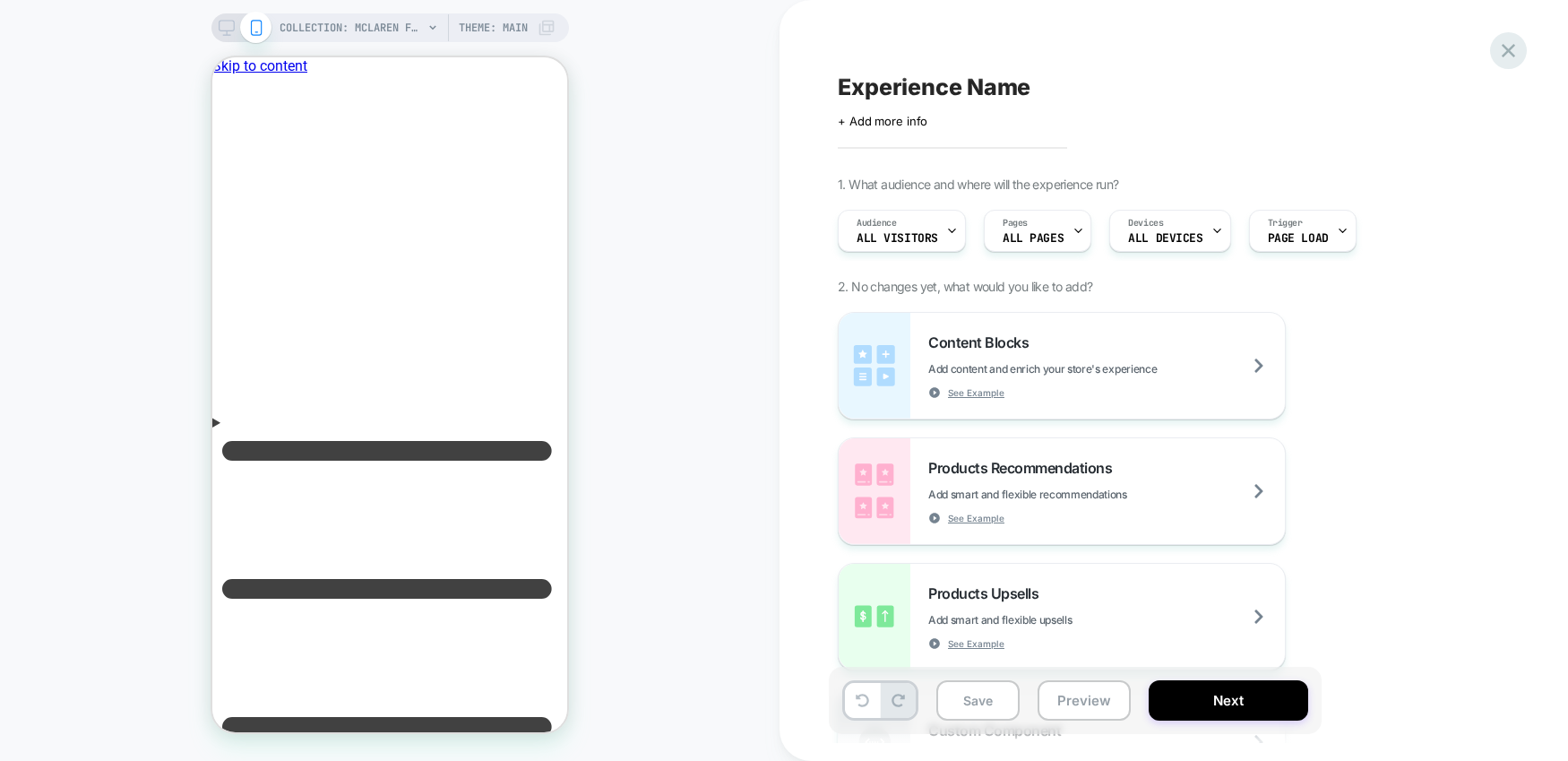
click at [1510, 54] on icon at bounding box center [1508, 50] width 25 height 25
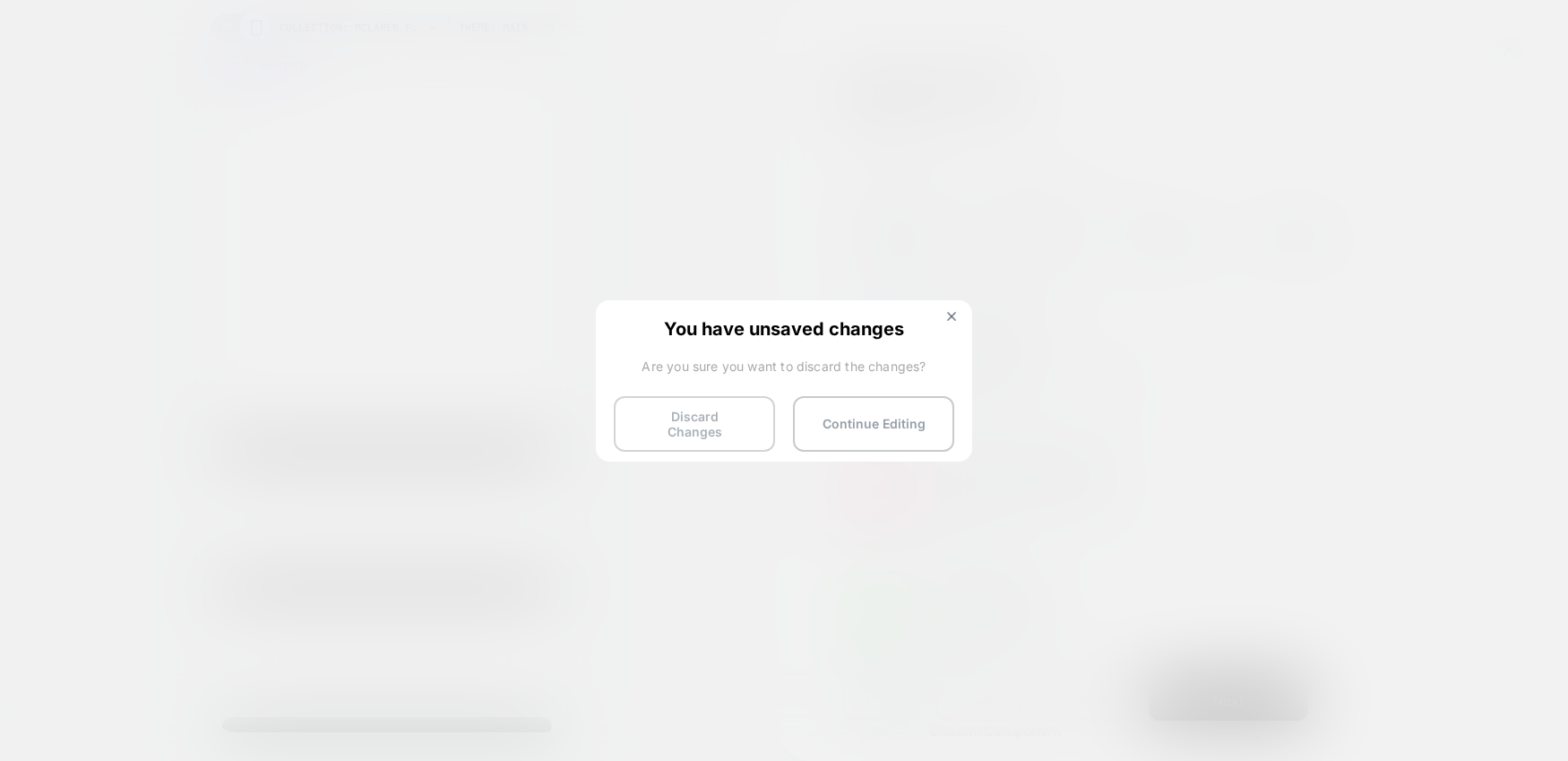
click at [738, 413] on button "Discard Changes" at bounding box center [694, 424] width 161 height 55
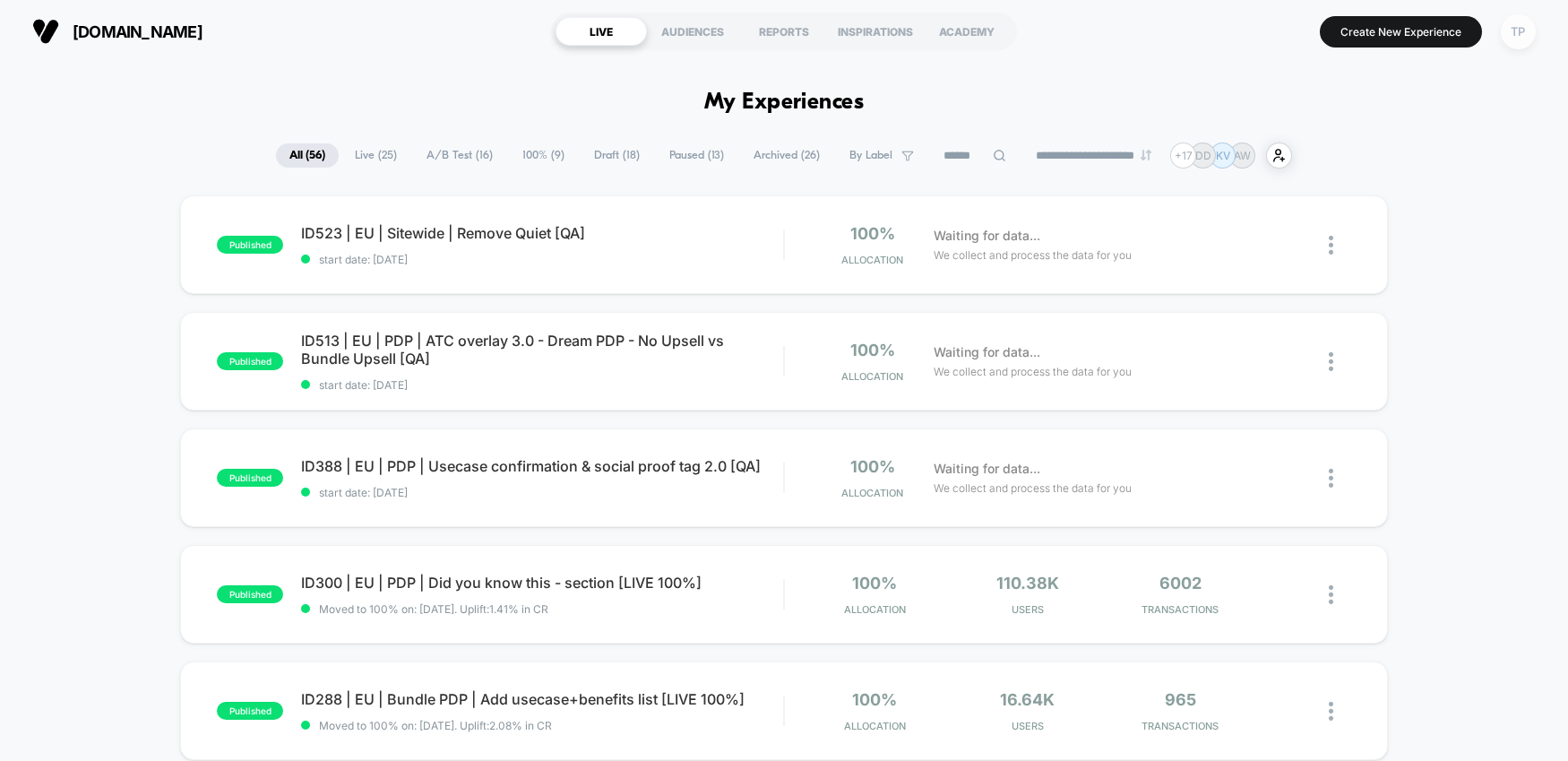
click at [1520, 35] on div "TP" at bounding box center [1518, 32] width 35 height 35
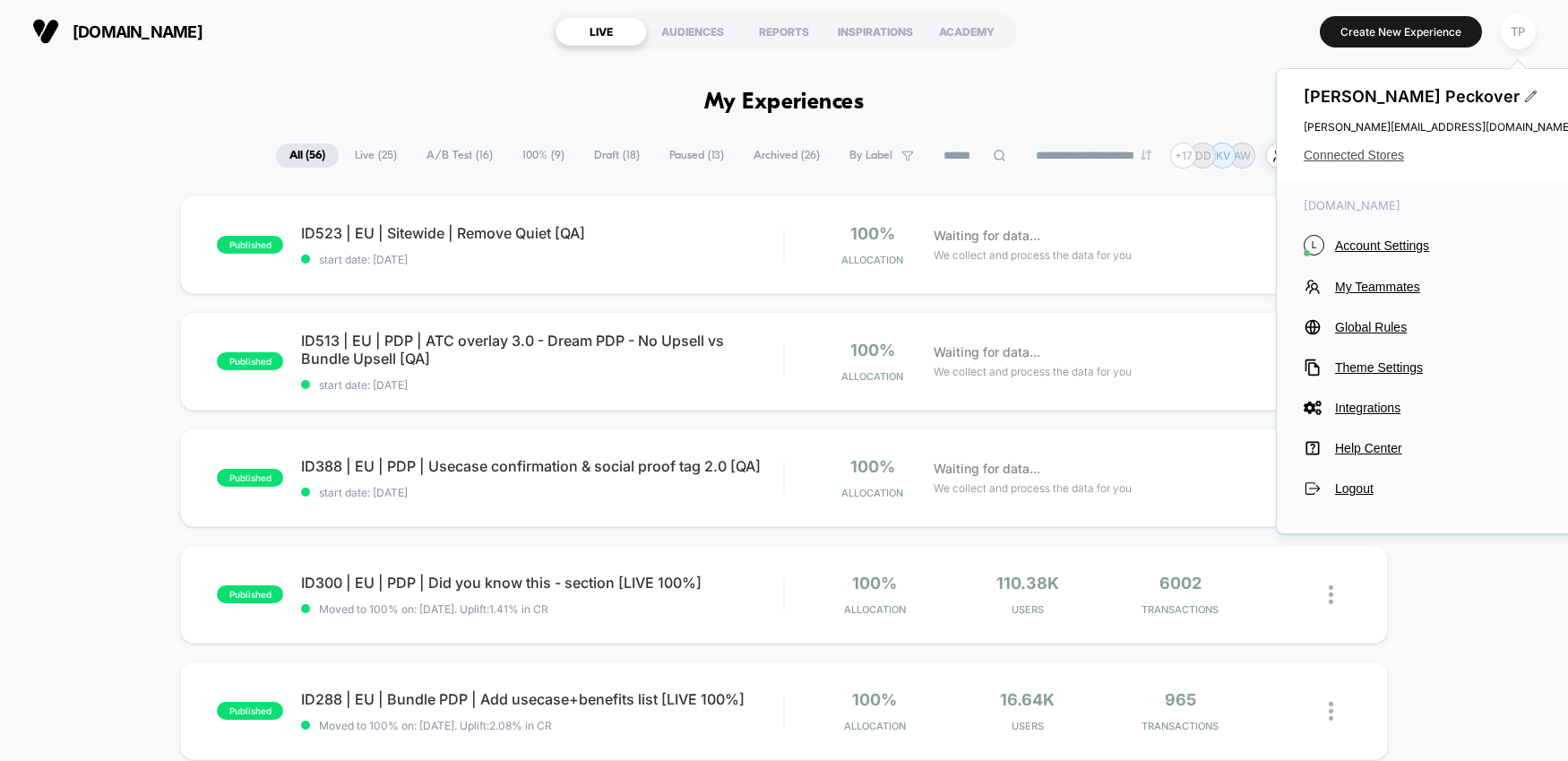
click at [1349, 151] on span "Connected Stores" at bounding box center [1438, 155] width 269 height 15
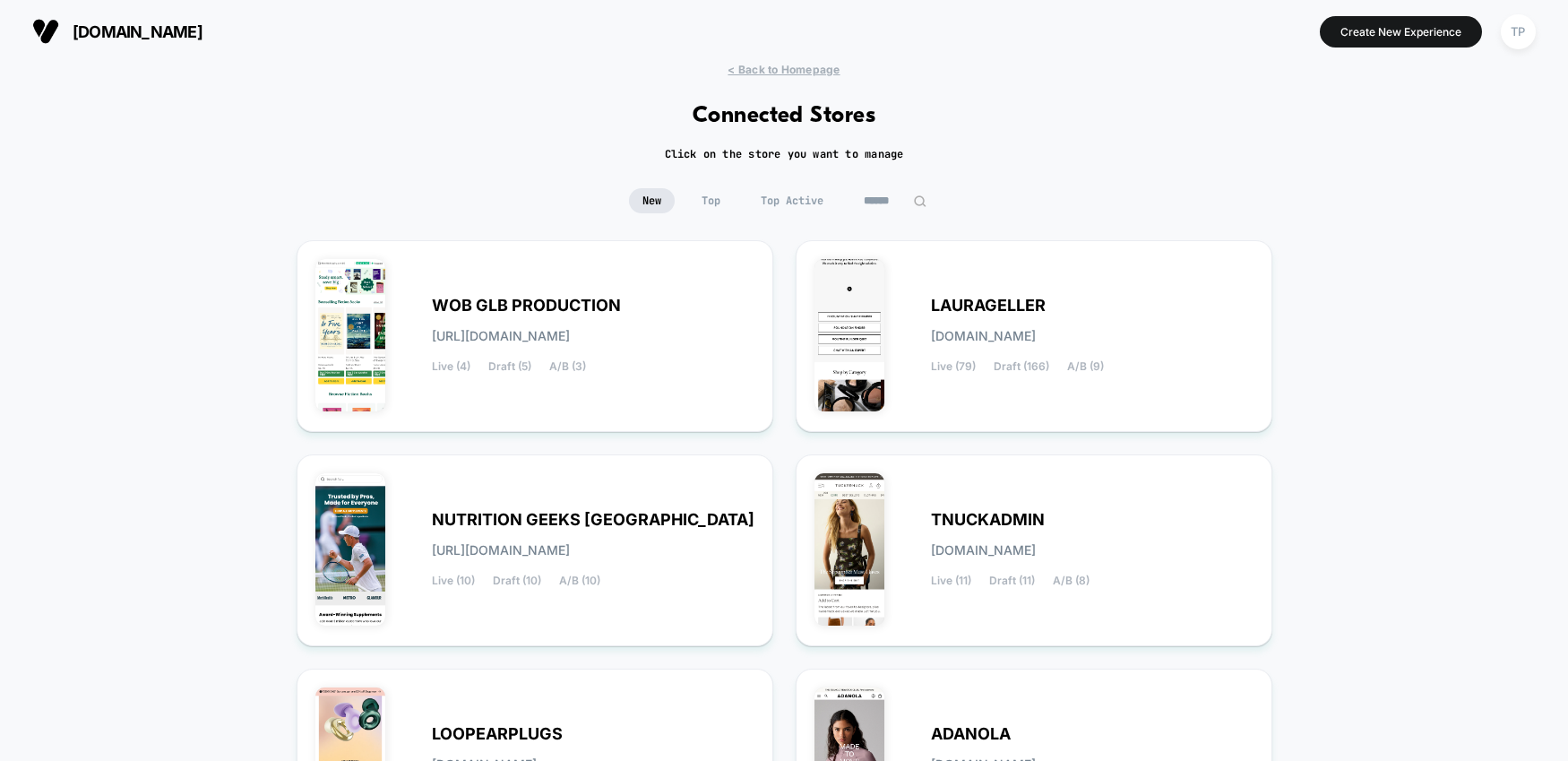
click at [920, 203] on img at bounding box center [920, 201] width 14 height 14
click at [892, 201] on input at bounding box center [895, 201] width 90 height 25
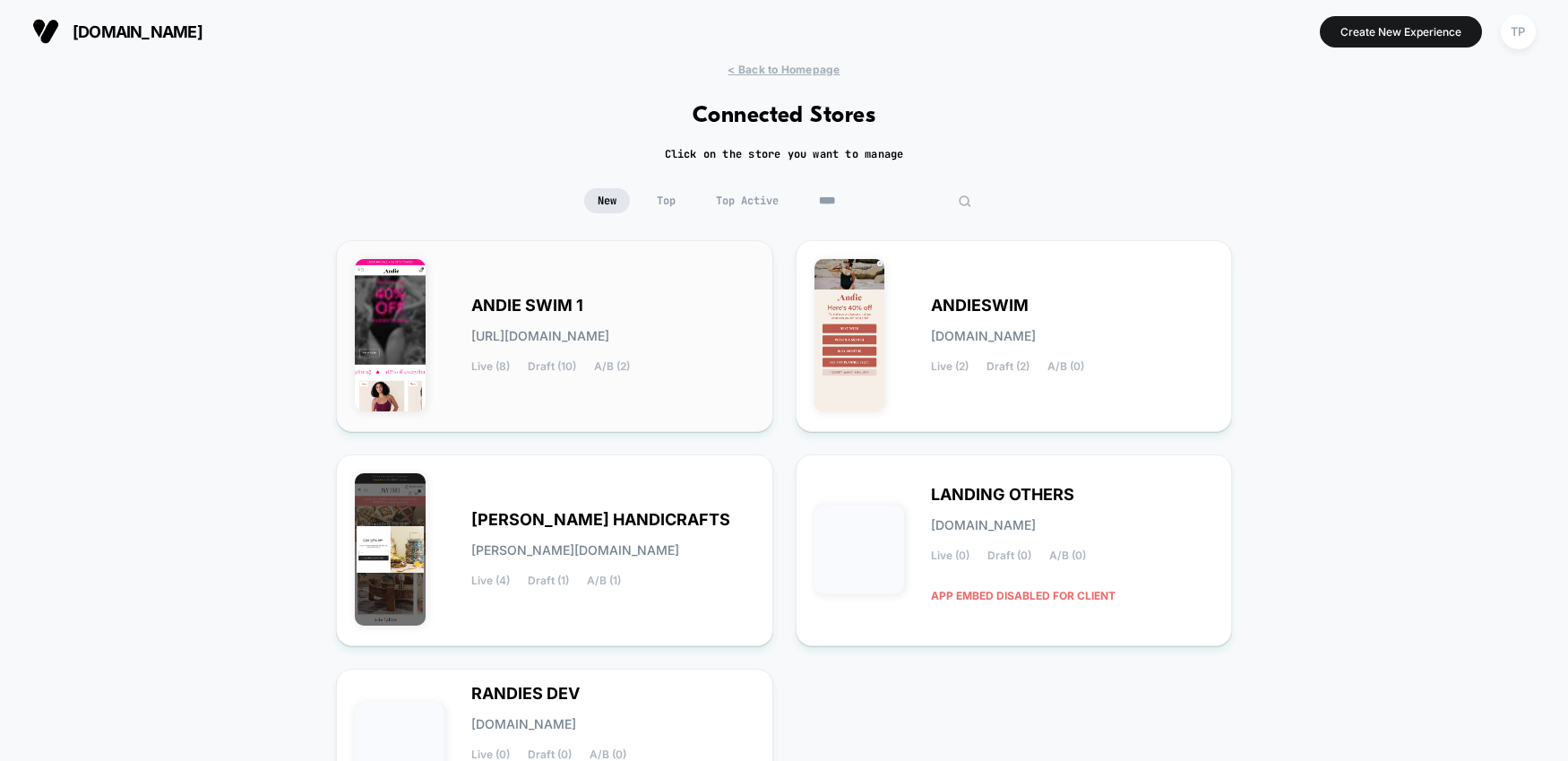
type input "****"
click at [590, 299] on div "ANDIE SWIM 1 [URL][DOMAIN_NAME] Live (8) Draft (10) A/B (2)" at bounding box center [614, 335] width 284 height 74
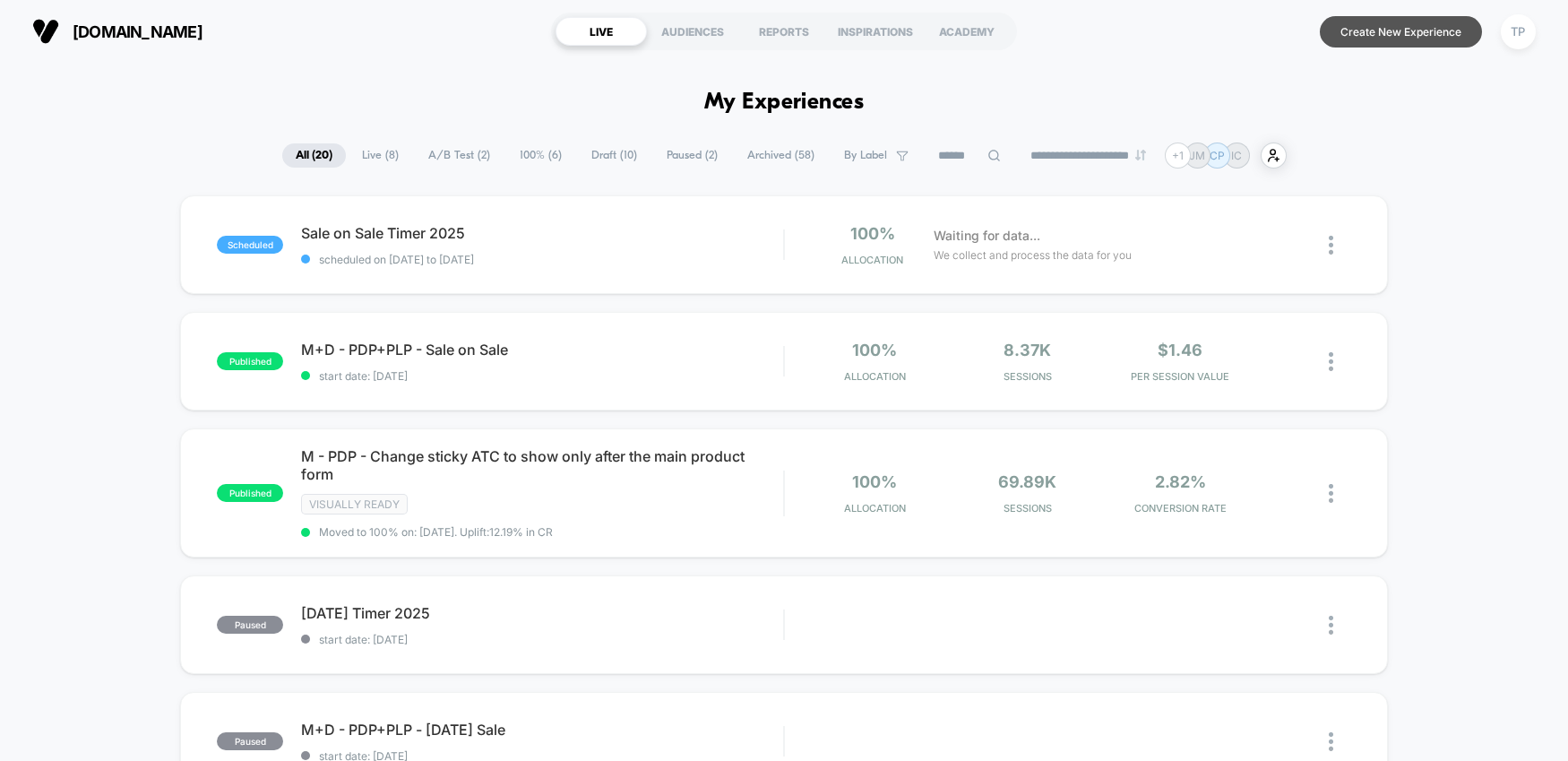
click at [1375, 31] on button "Create New Experience" at bounding box center [1401, 32] width 162 height 32
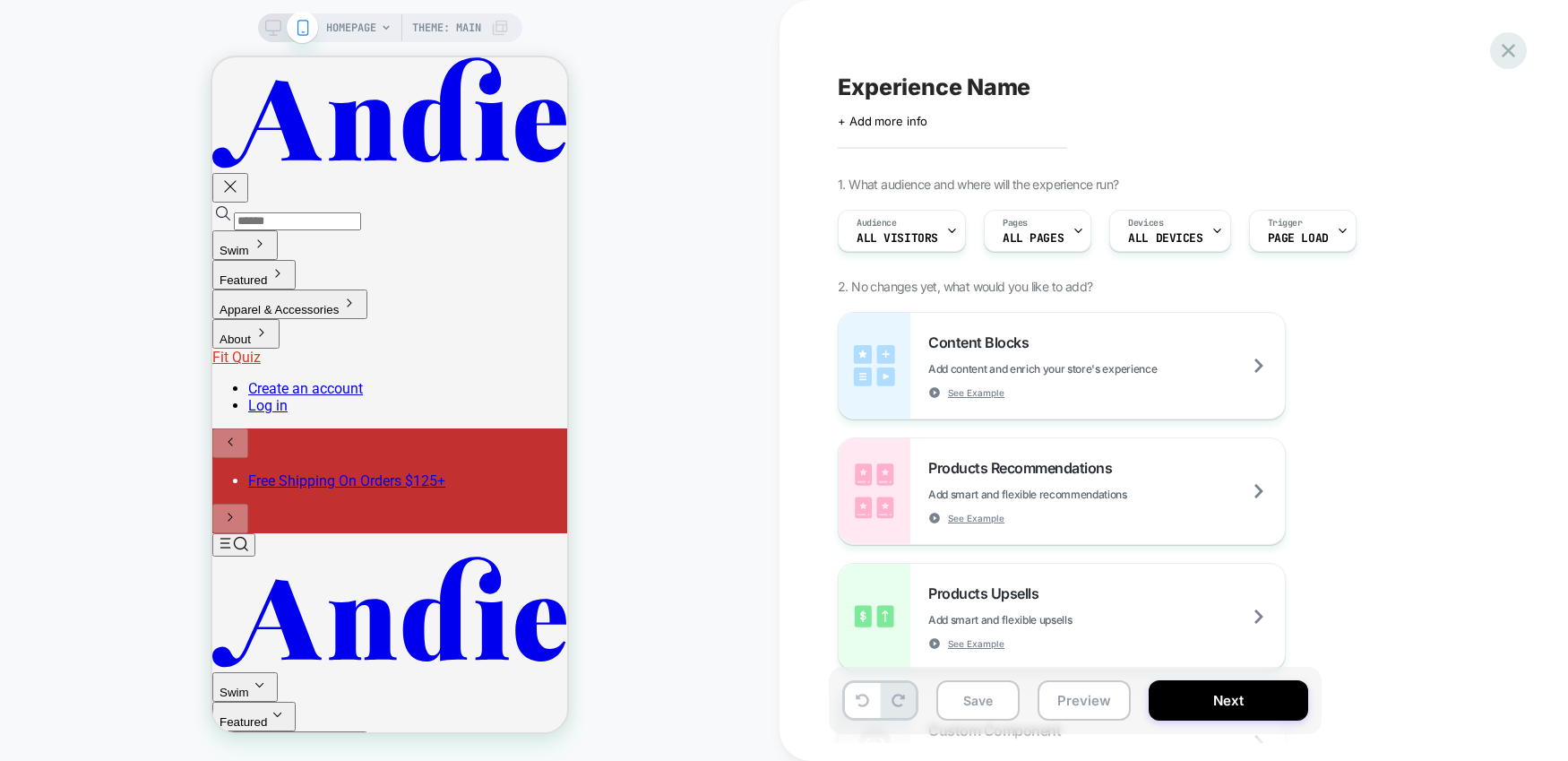
click at [1506, 54] on icon at bounding box center [1508, 50] width 14 height 14
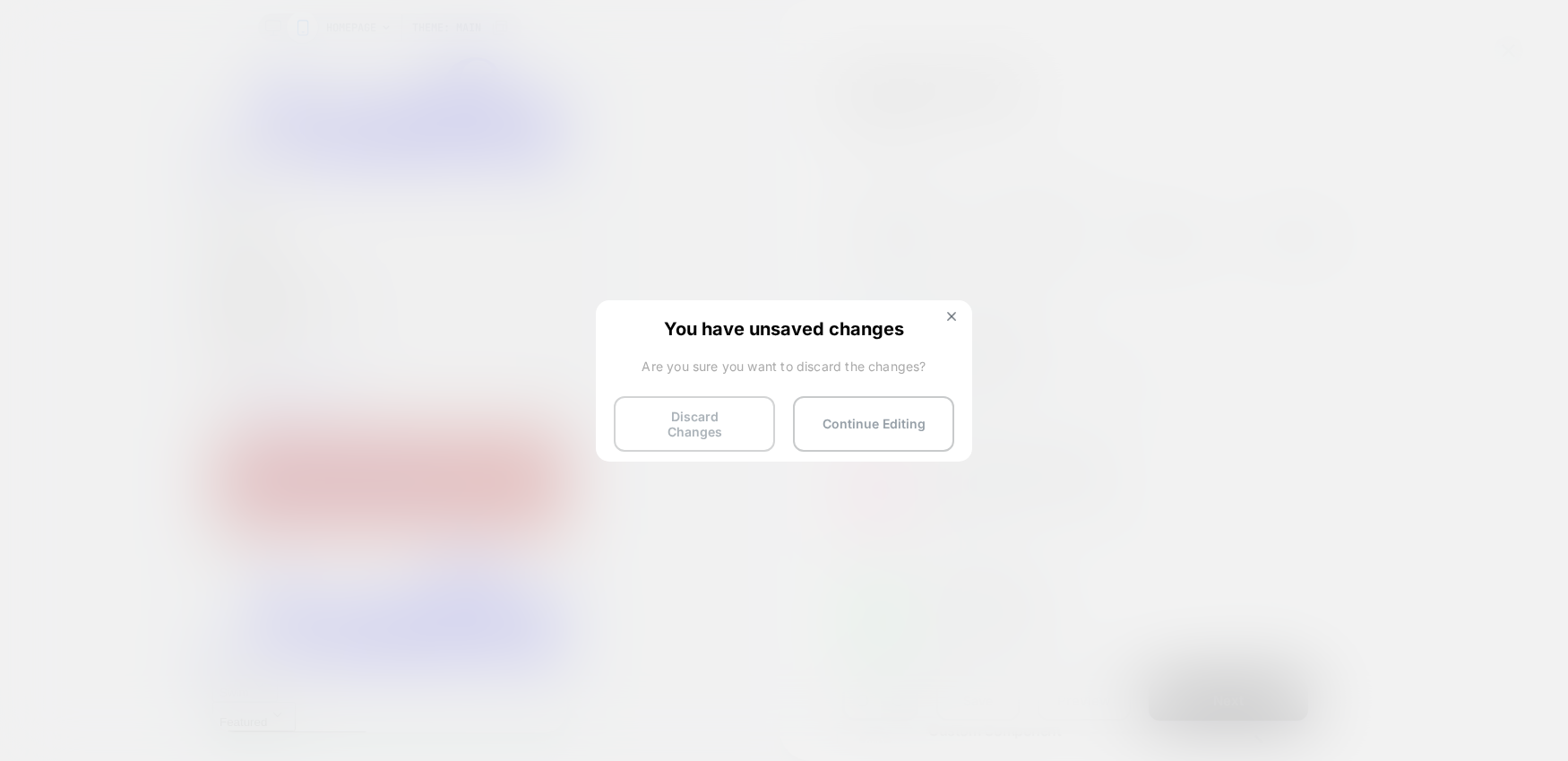
click at [696, 419] on button "Discard Changes" at bounding box center [694, 424] width 161 height 55
